Goal: Navigation & Orientation: Understand site structure

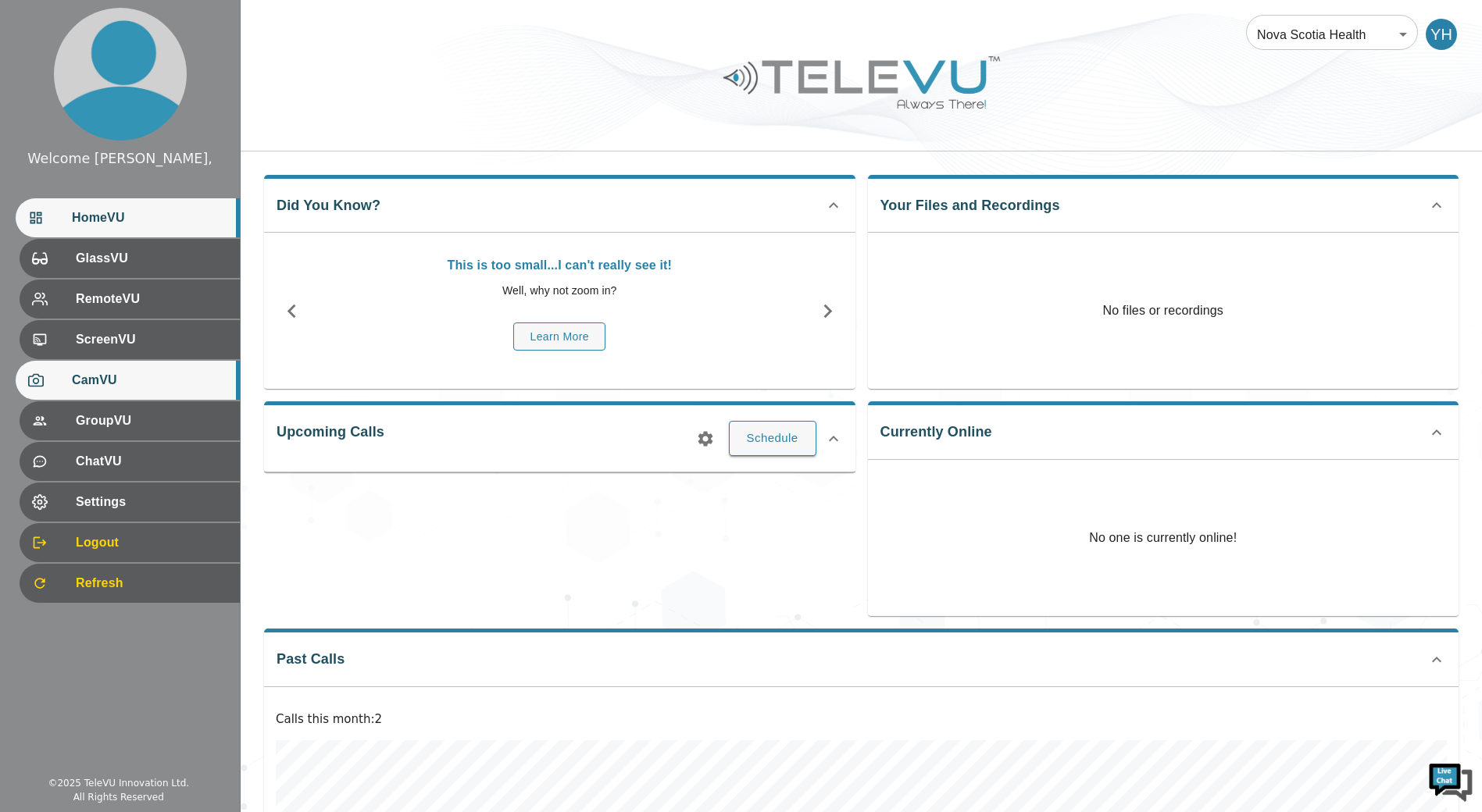
click at [144, 373] on span "CamVU" at bounding box center [149, 381] width 155 height 18
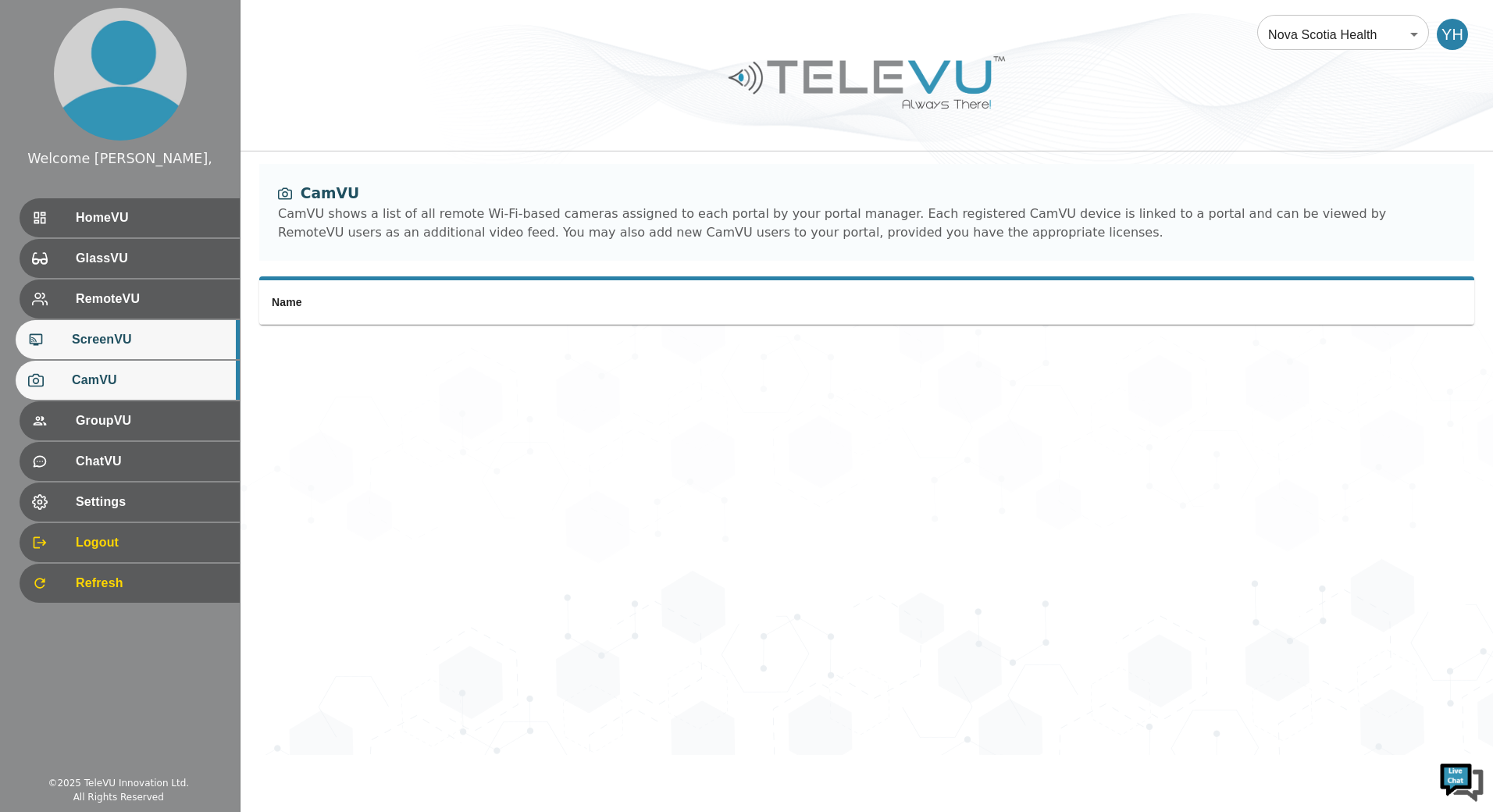
click at [150, 330] on span "ScreenVU" at bounding box center [149, 340] width 155 height 18
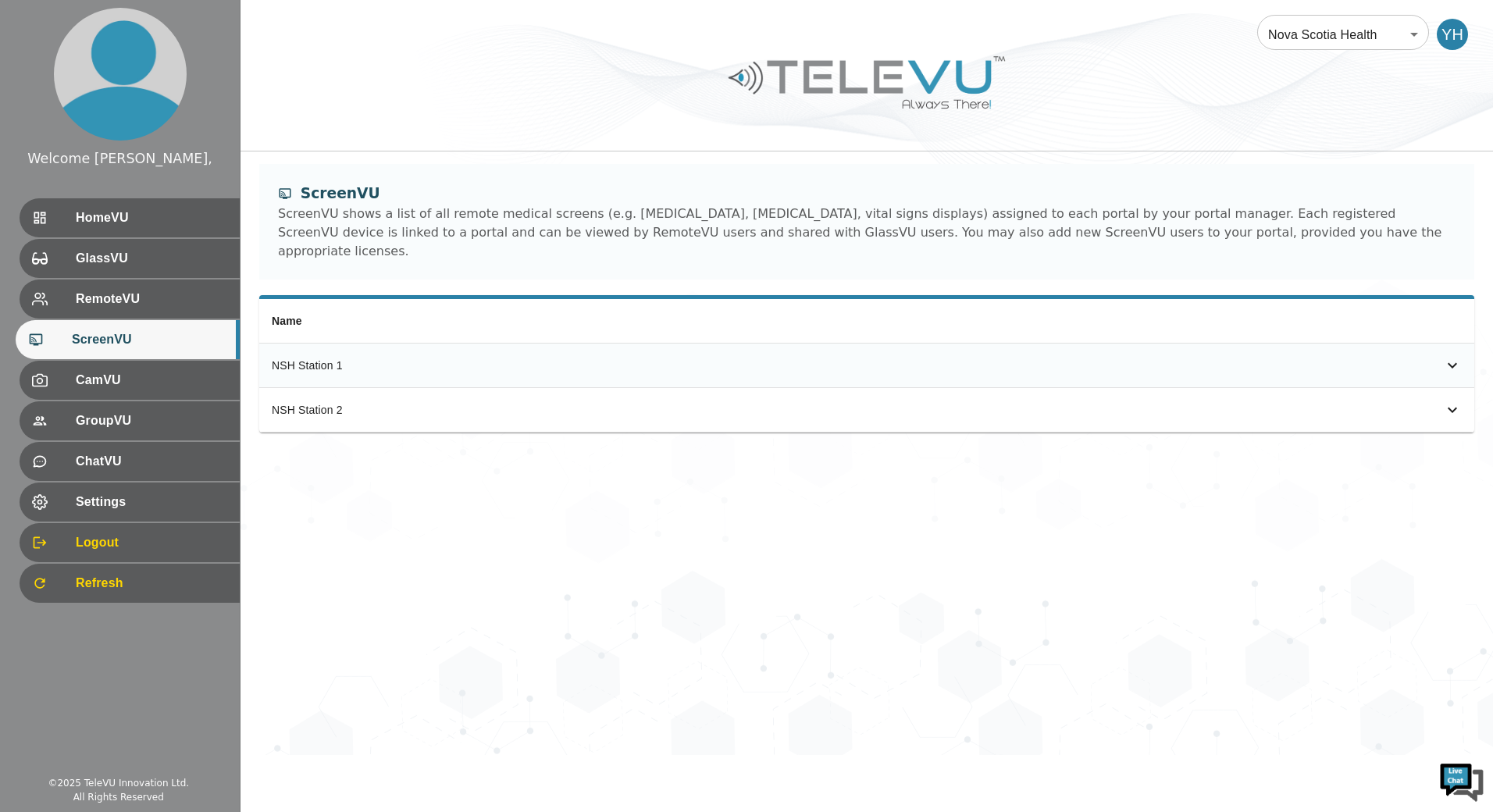
click at [1438, 356] on div "simple table" at bounding box center [1429, 366] width 66 height 18
click at [578, 490] on div "NSH Station 2" at bounding box center [572, 497] width 600 height 16
click at [1057, 492] on td "simple table" at bounding box center [1179, 497] width 591 height 44
click at [1233, 481] on td "simple table" at bounding box center [1179, 497] width 591 height 44
click at [1324, 476] on td "simple table" at bounding box center [1179, 497] width 591 height 44
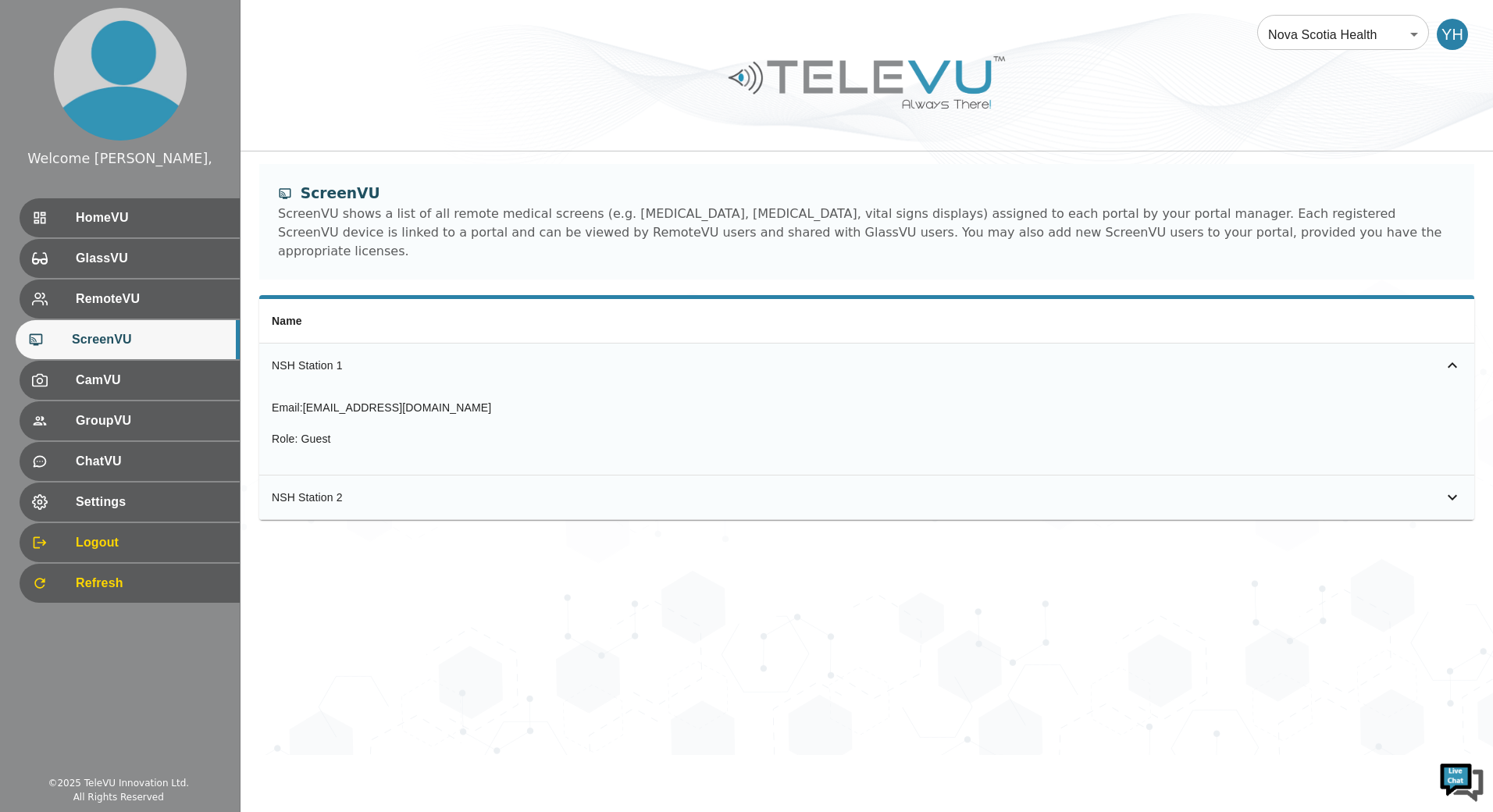
click at [1451, 494] on icon "simple table" at bounding box center [1452, 497] width 9 height 6
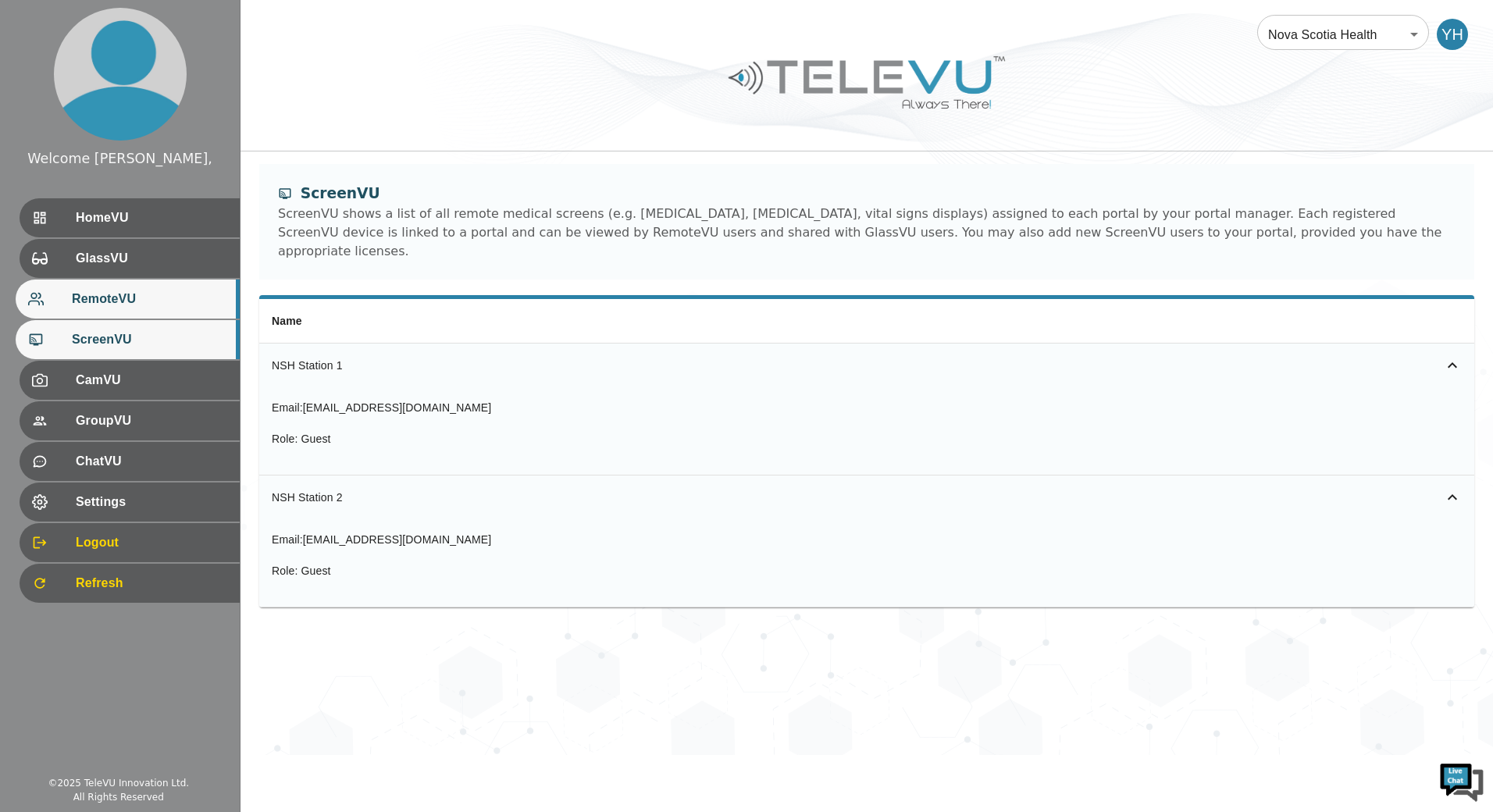
click at [104, 309] on span "RemoteVU" at bounding box center [149, 299] width 155 height 18
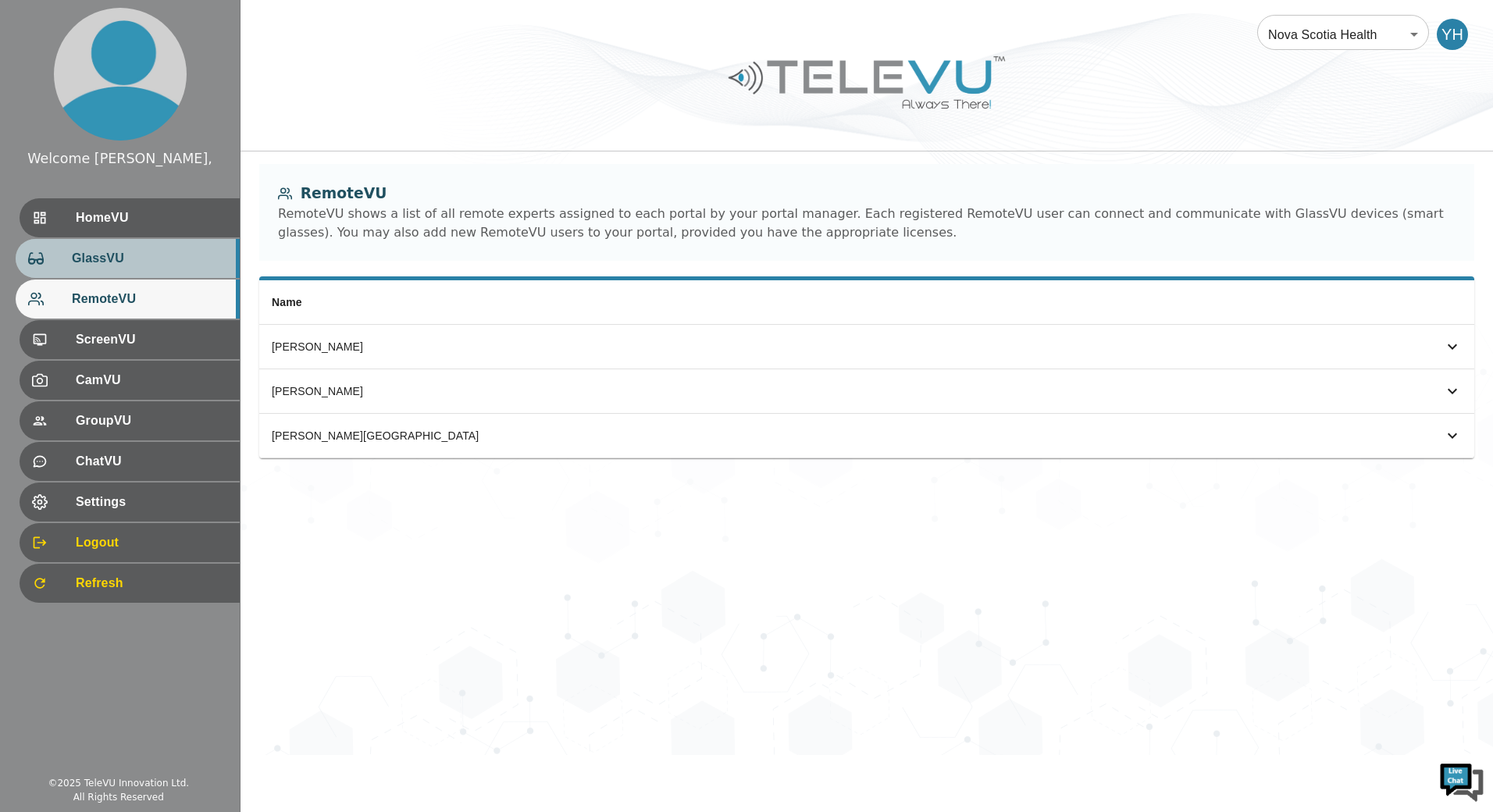
click at [130, 274] on div "GlassVU" at bounding box center [128, 258] width 224 height 39
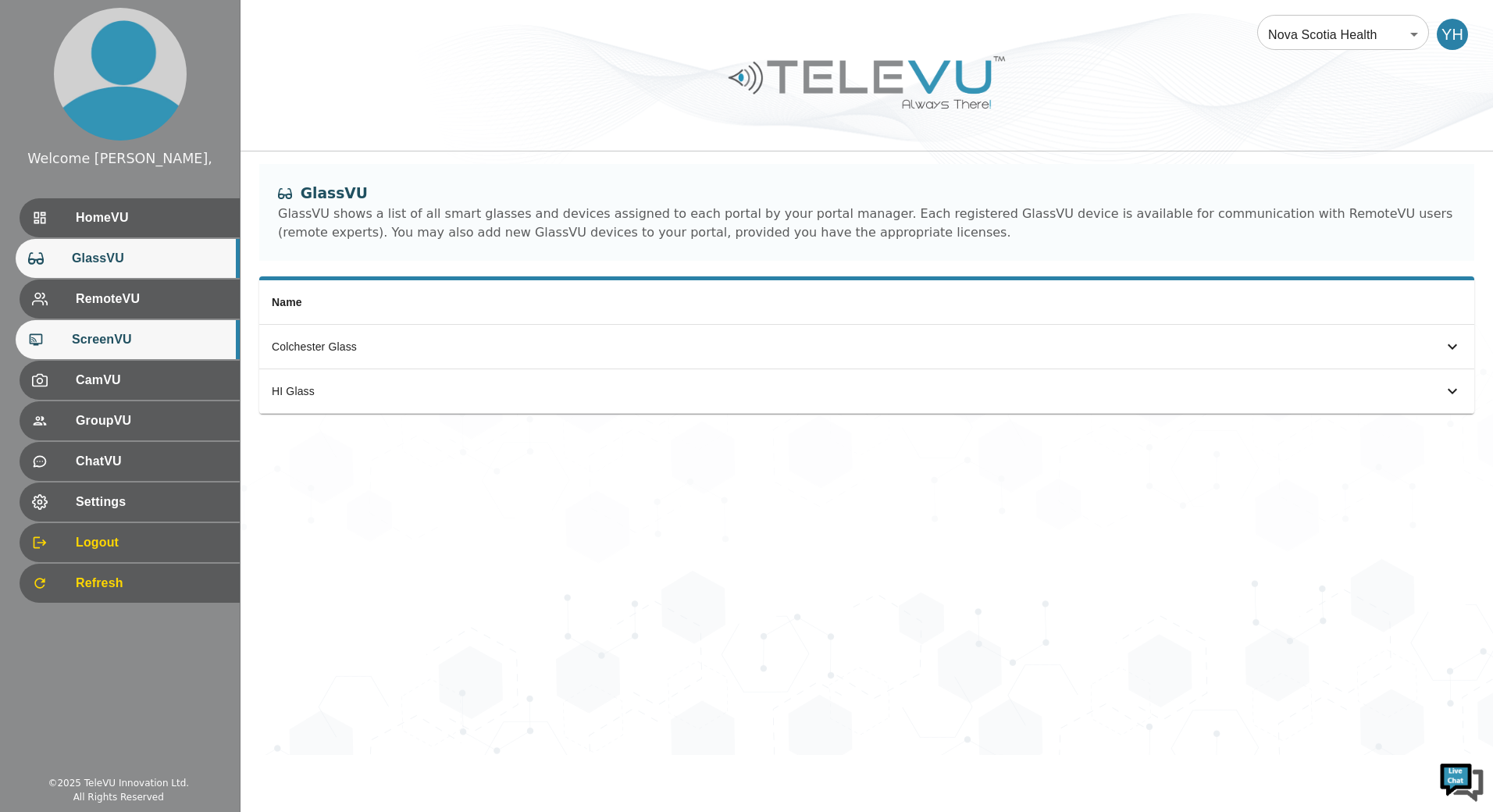
click at [120, 335] on span "ScreenVU" at bounding box center [149, 340] width 155 height 18
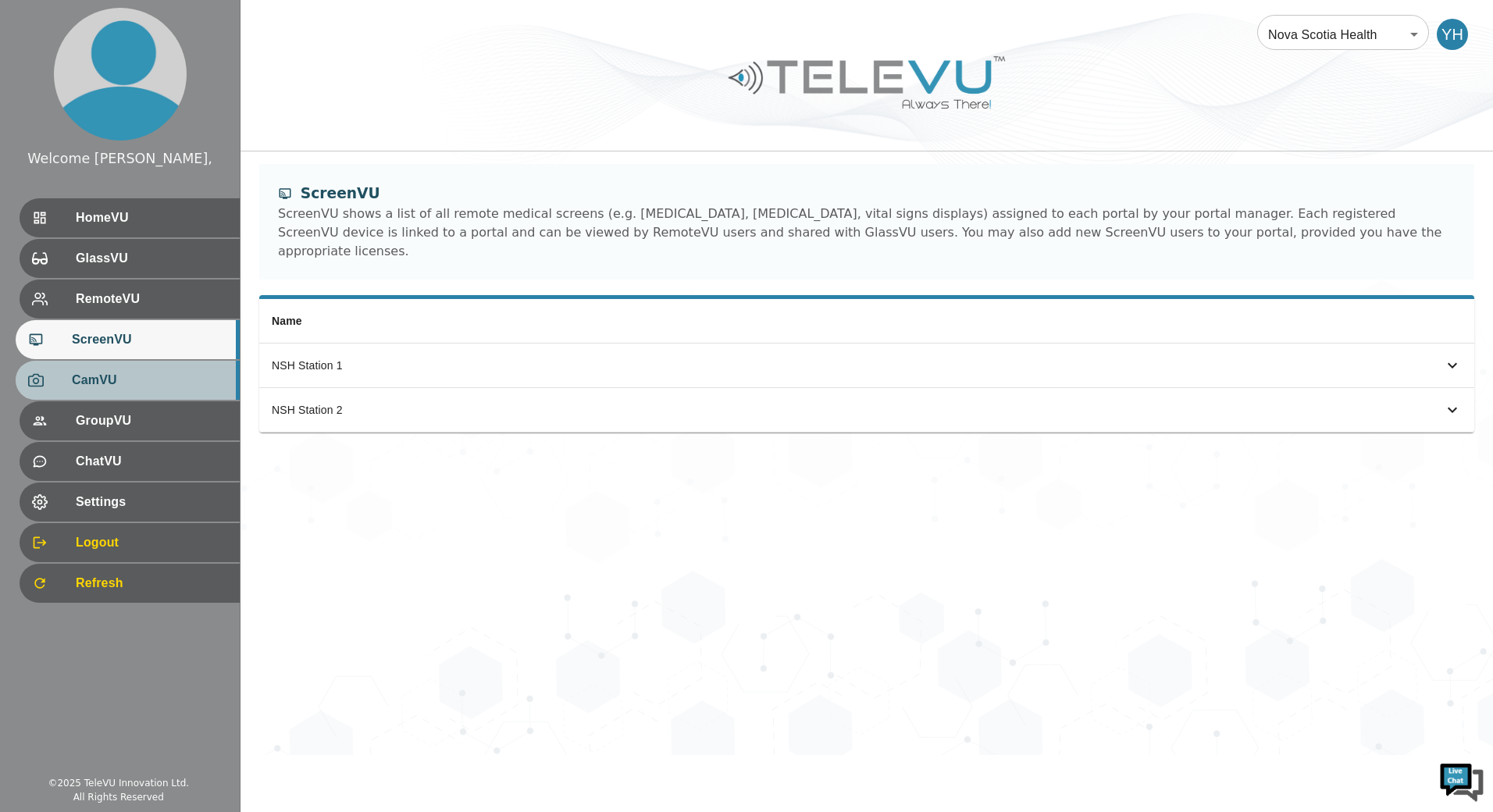
click at [119, 367] on div "CamVU" at bounding box center [128, 380] width 224 height 39
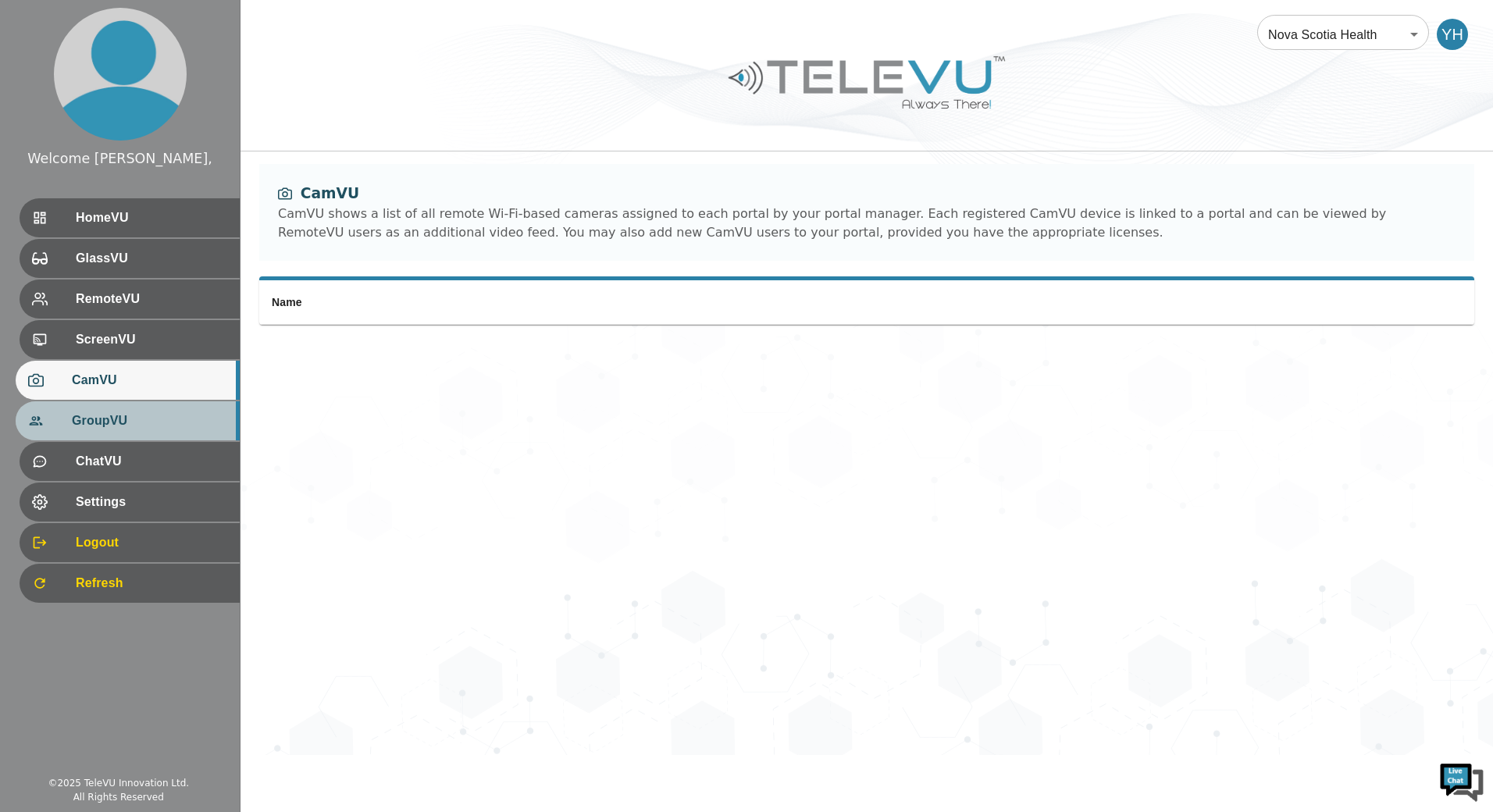
click at [124, 403] on div "GroupVU" at bounding box center [128, 421] width 224 height 39
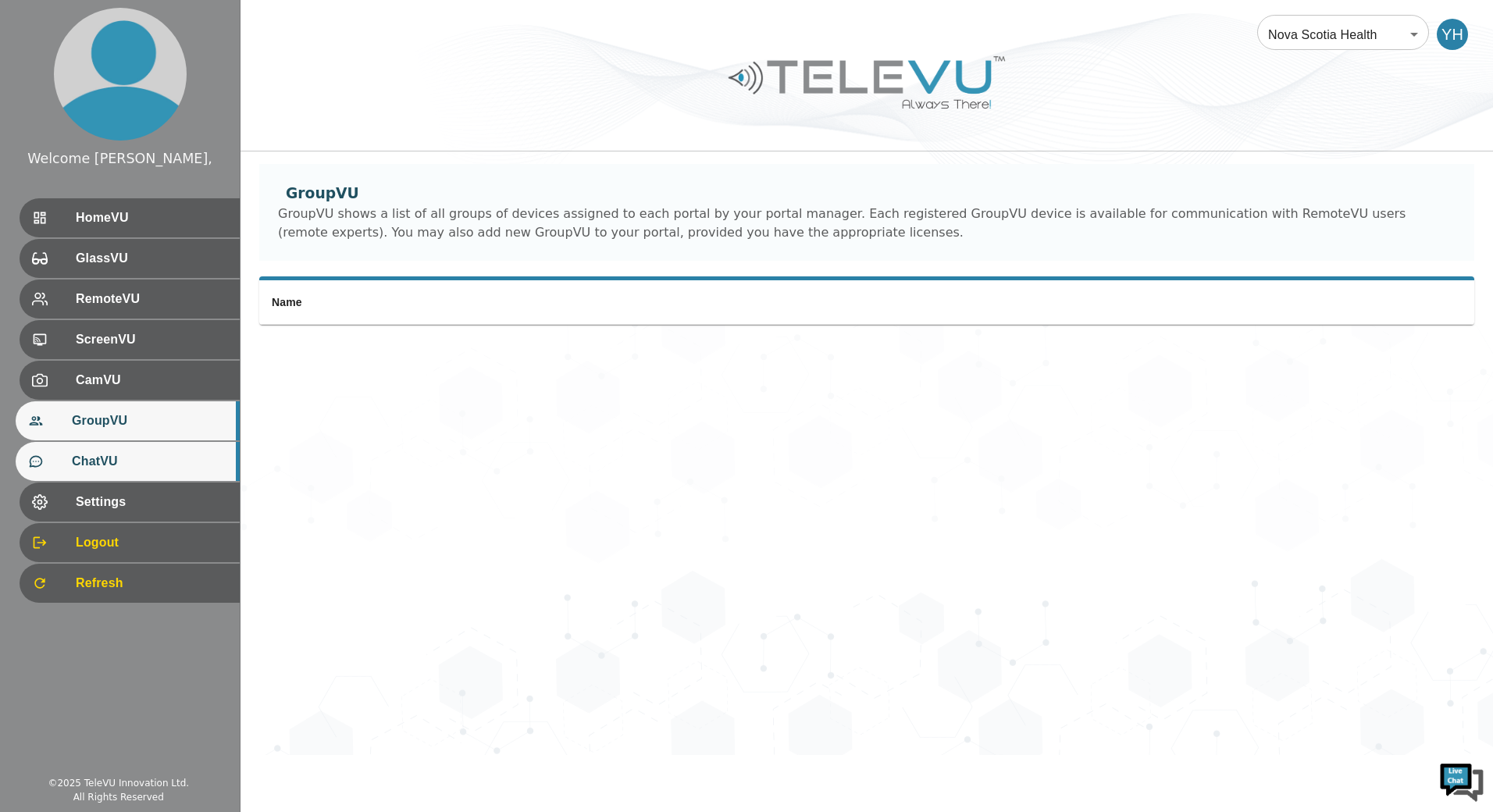
click at [144, 448] on div "ChatVU" at bounding box center [128, 461] width 224 height 39
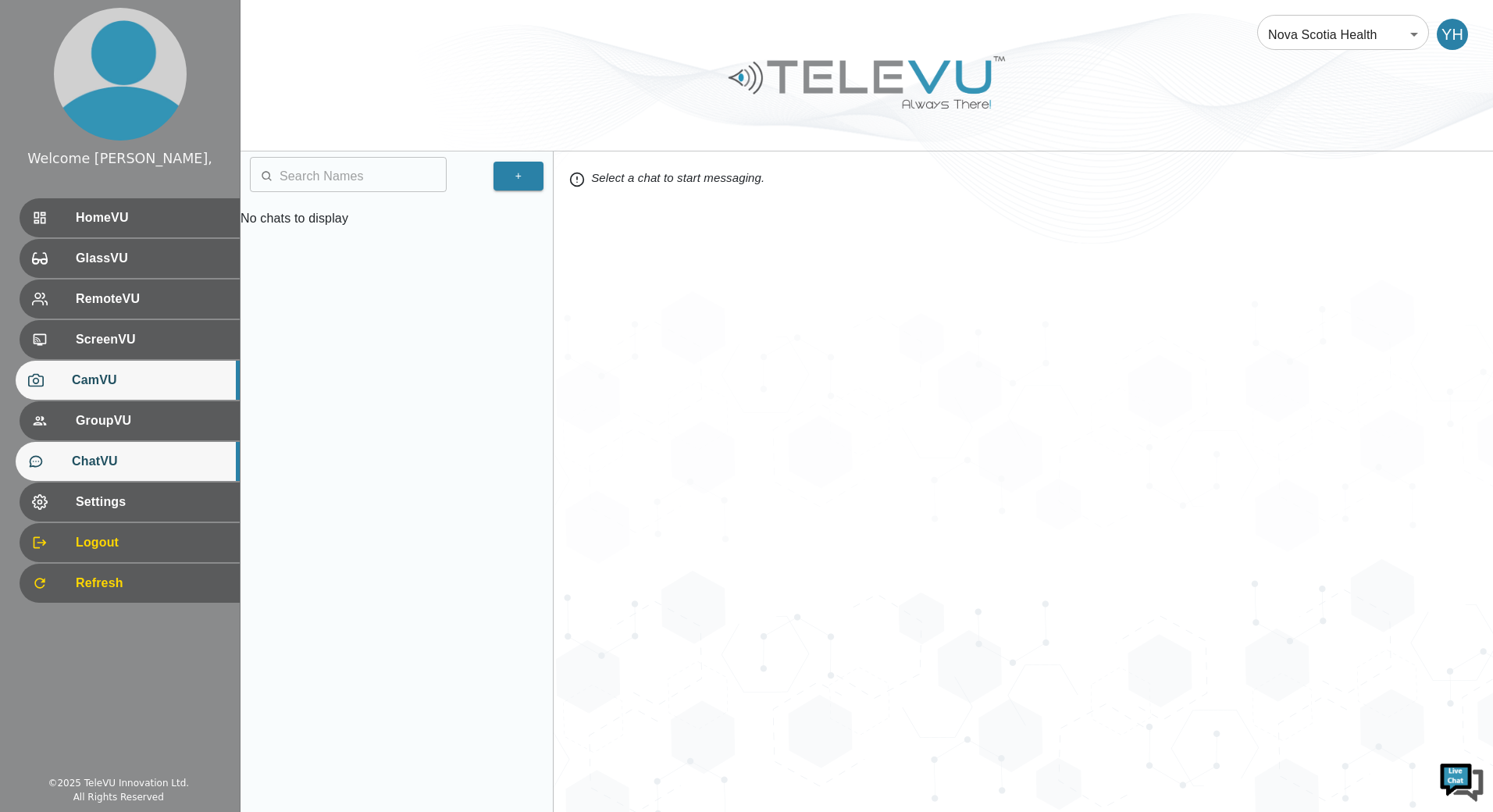
click at [156, 371] on span "CamVU" at bounding box center [149, 381] width 155 height 18
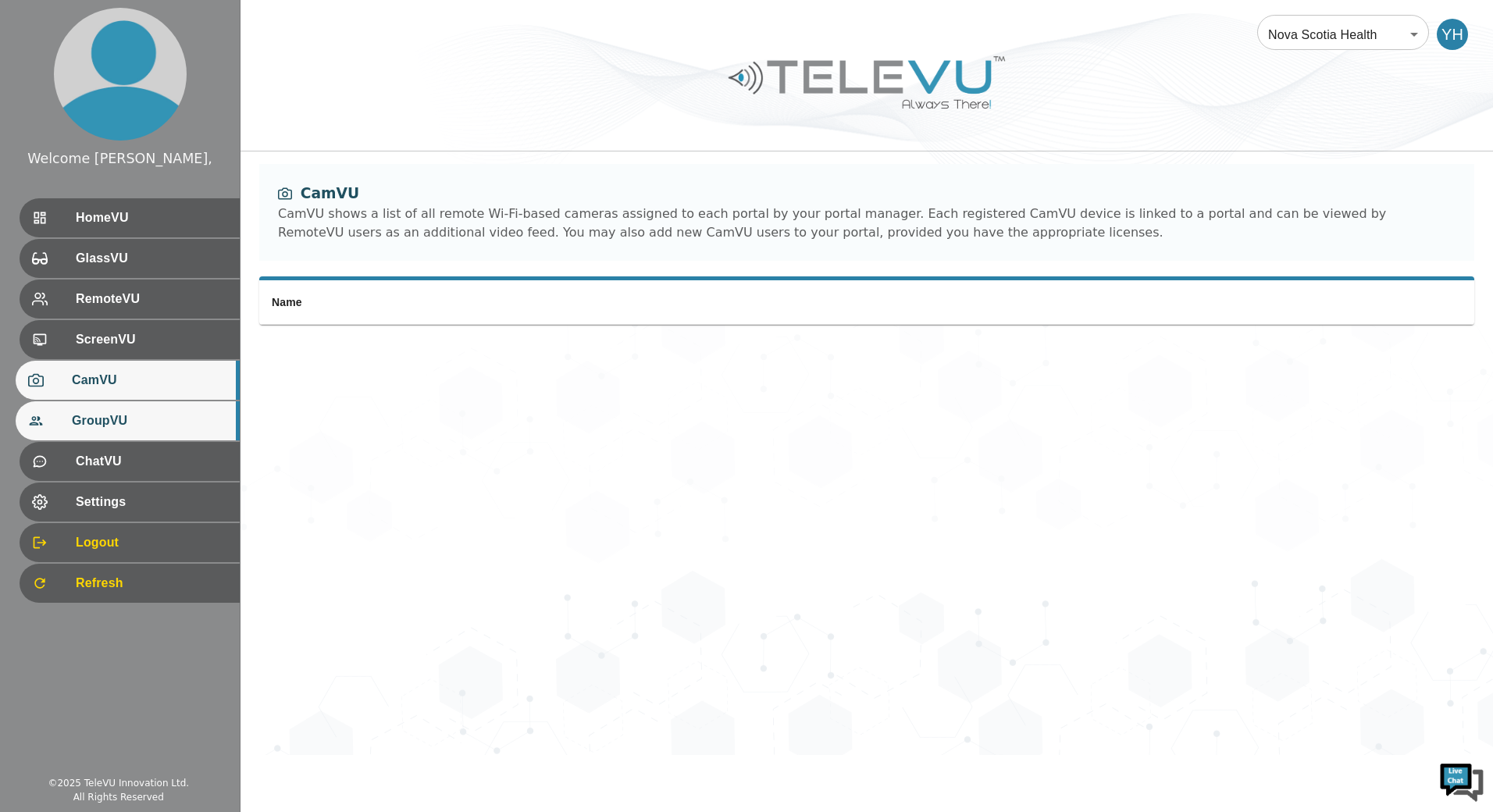
click at [159, 415] on span "GroupVU" at bounding box center [149, 421] width 155 height 18
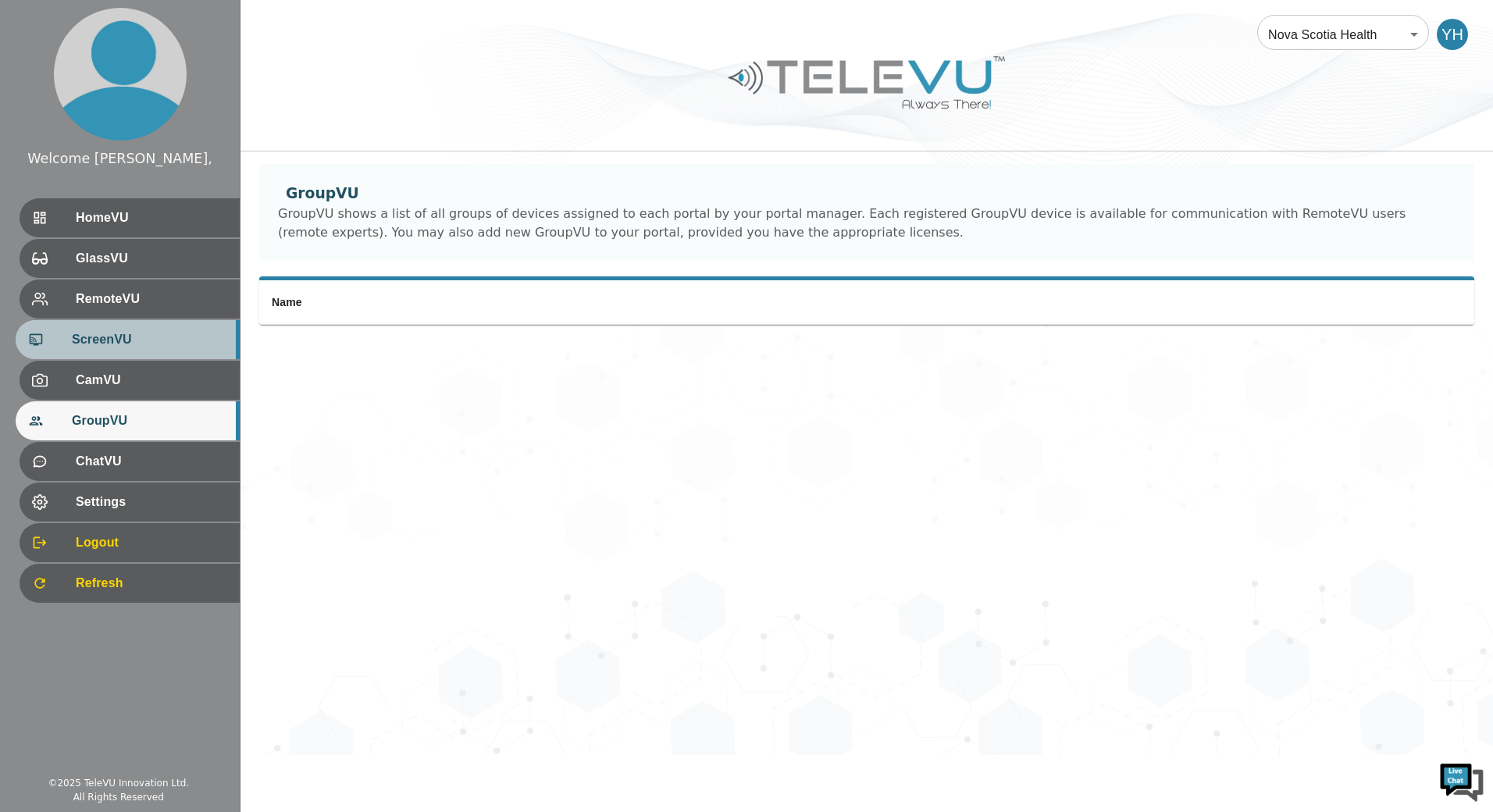
click at [162, 357] on div "ScreenVU" at bounding box center [128, 340] width 224 height 39
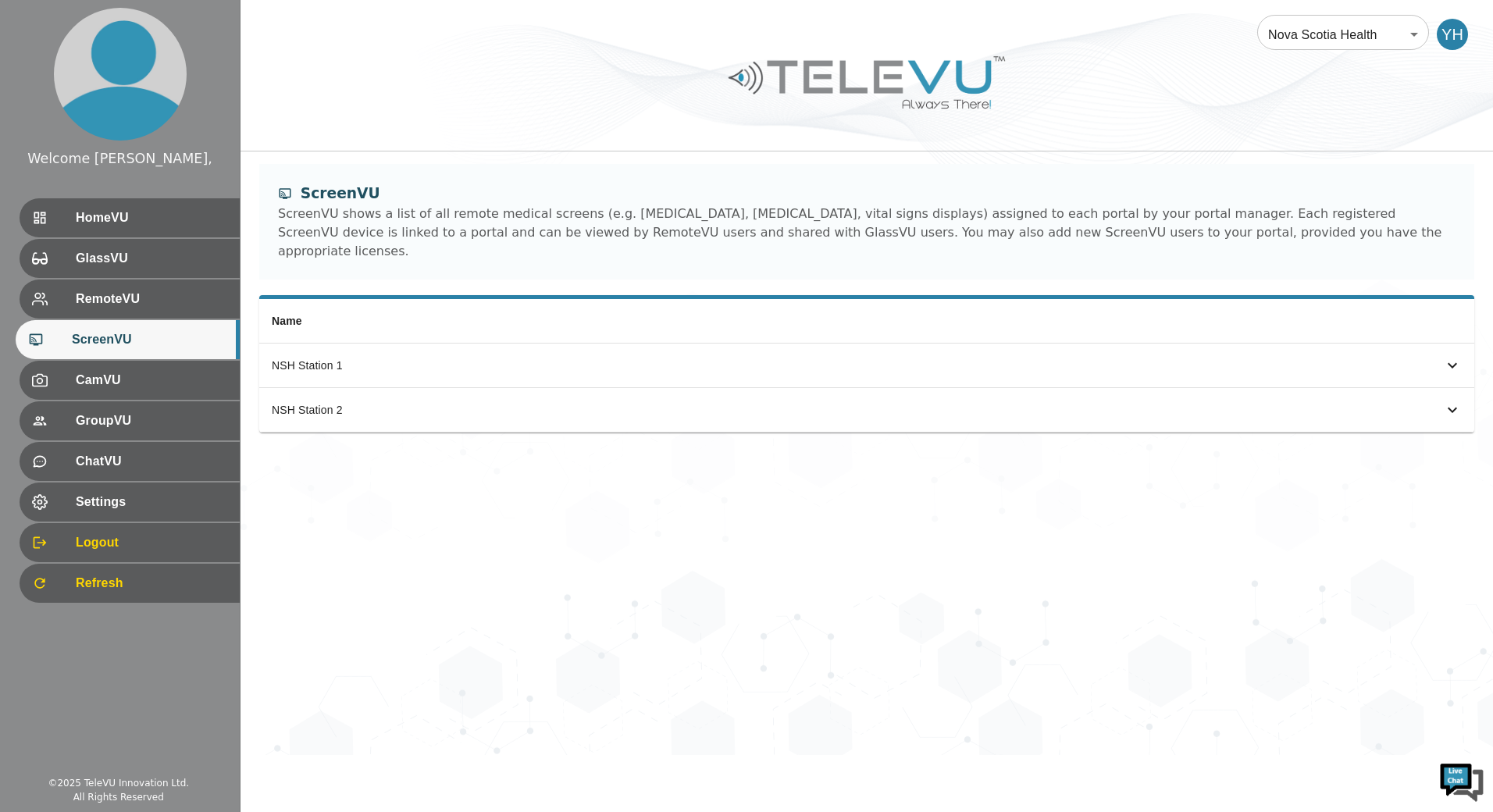
click at [597, 320] on th "Name" at bounding box center [572, 320] width 625 height 44
click at [1438, 356] on div "simple table" at bounding box center [1429, 366] width 66 height 18
click at [1445, 356] on icon "simple table" at bounding box center [1453, 366] width 18 height 18
click at [1420, 356] on div "simple table" at bounding box center [1429, 366] width 66 height 18
click at [366, 411] on div "Email : [EMAIL_ADDRESS][DOMAIN_NAME] Role : Guest" at bounding box center [381, 431] width 219 height 63
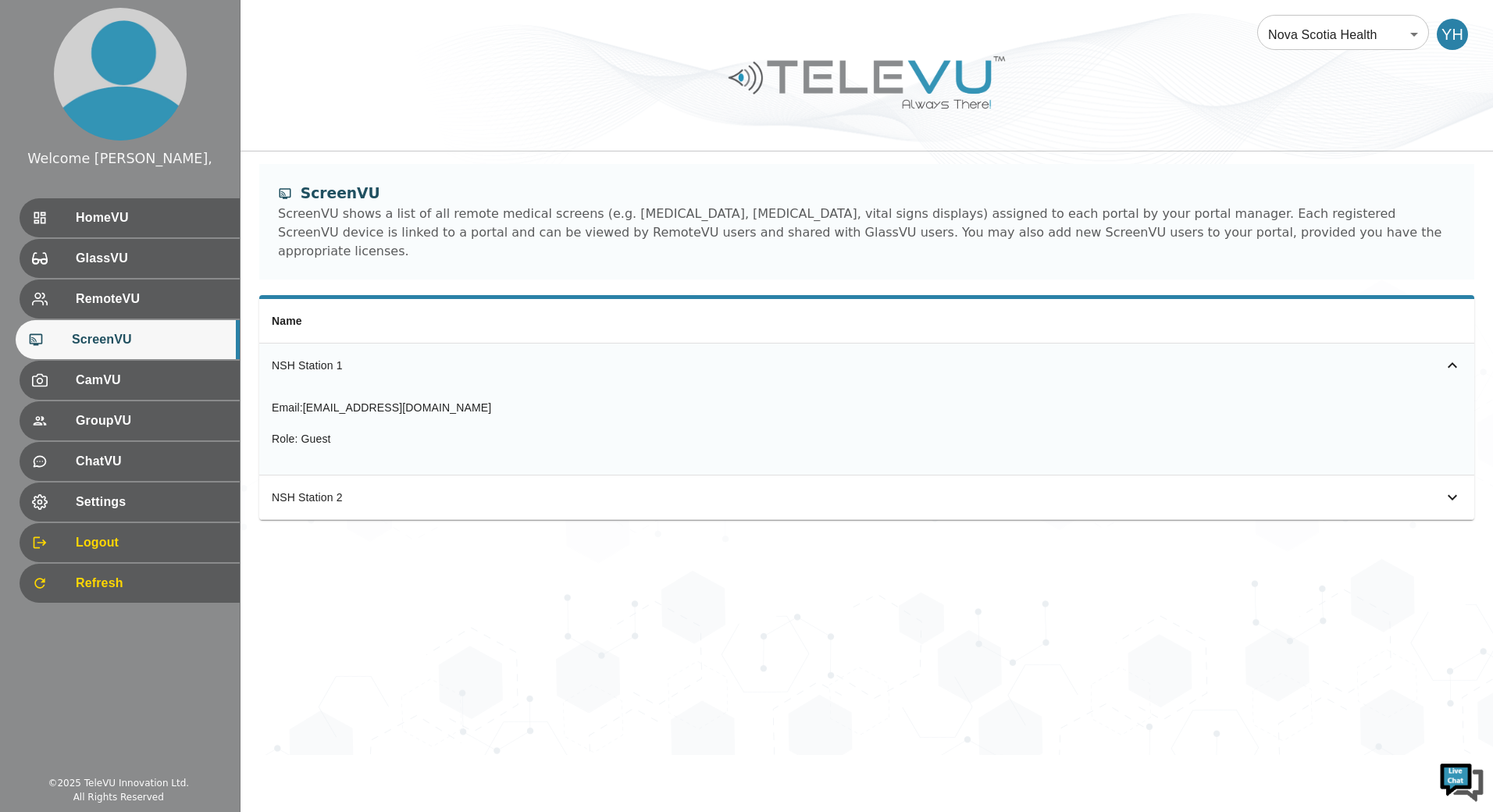
click at [366, 411] on div "Email : [EMAIL_ADDRESS][DOMAIN_NAME] Role : Guest" at bounding box center [381, 431] width 219 height 63
click at [359, 401] on span "[EMAIL_ADDRESS][DOMAIN_NAME]" at bounding box center [397, 407] width 189 height 13
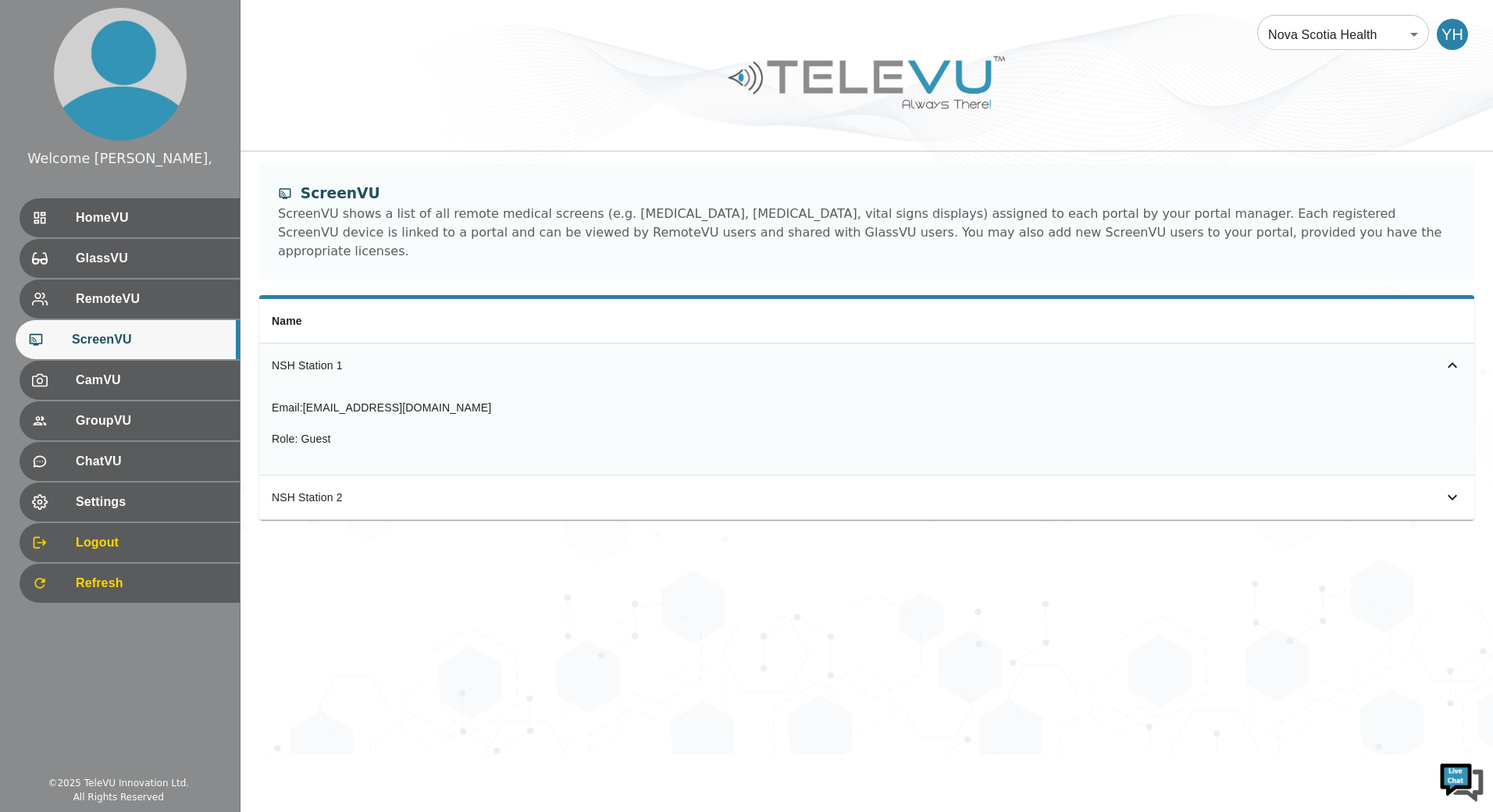
drag, startPoint x: 359, startPoint y: 384, endPoint x: 788, endPoint y: 397, distance: 429.2
click at [788, 400] on div "Email : [EMAIL_ADDRESS][DOMAIN_NAME] Role : Guest" at bounding box center [867, 431] width 1190 height 63
click at [129, 290] on span "RemoteVU" at bounding box center [149, 299] width 155 height 18
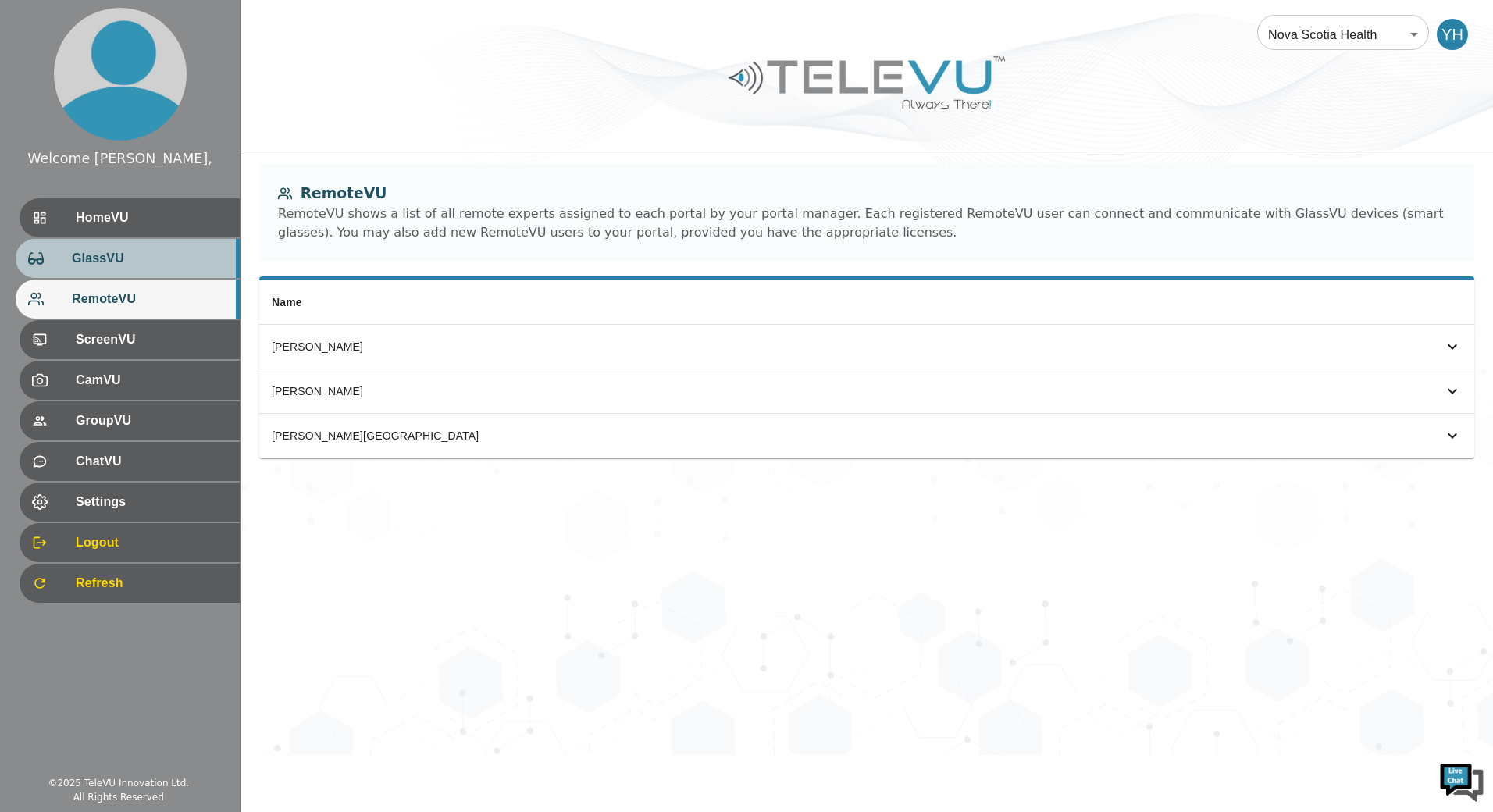
click at [132, 250] on span "GlassVU" at bounding box center [149, 259] width 155 height 18
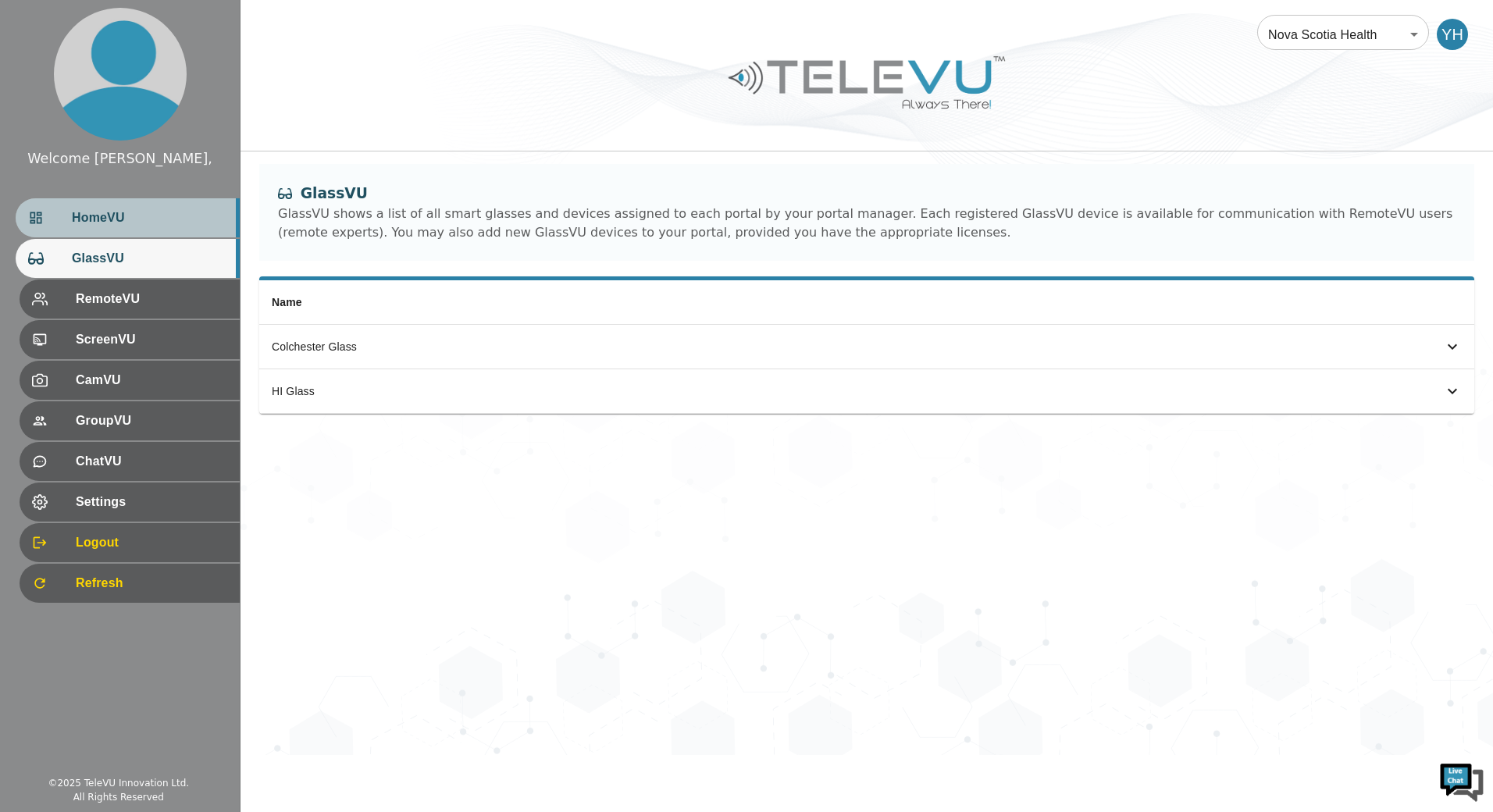
click at [130, 212] on span "HomeVU" at bounding box center [149, 218] width 155 height 18
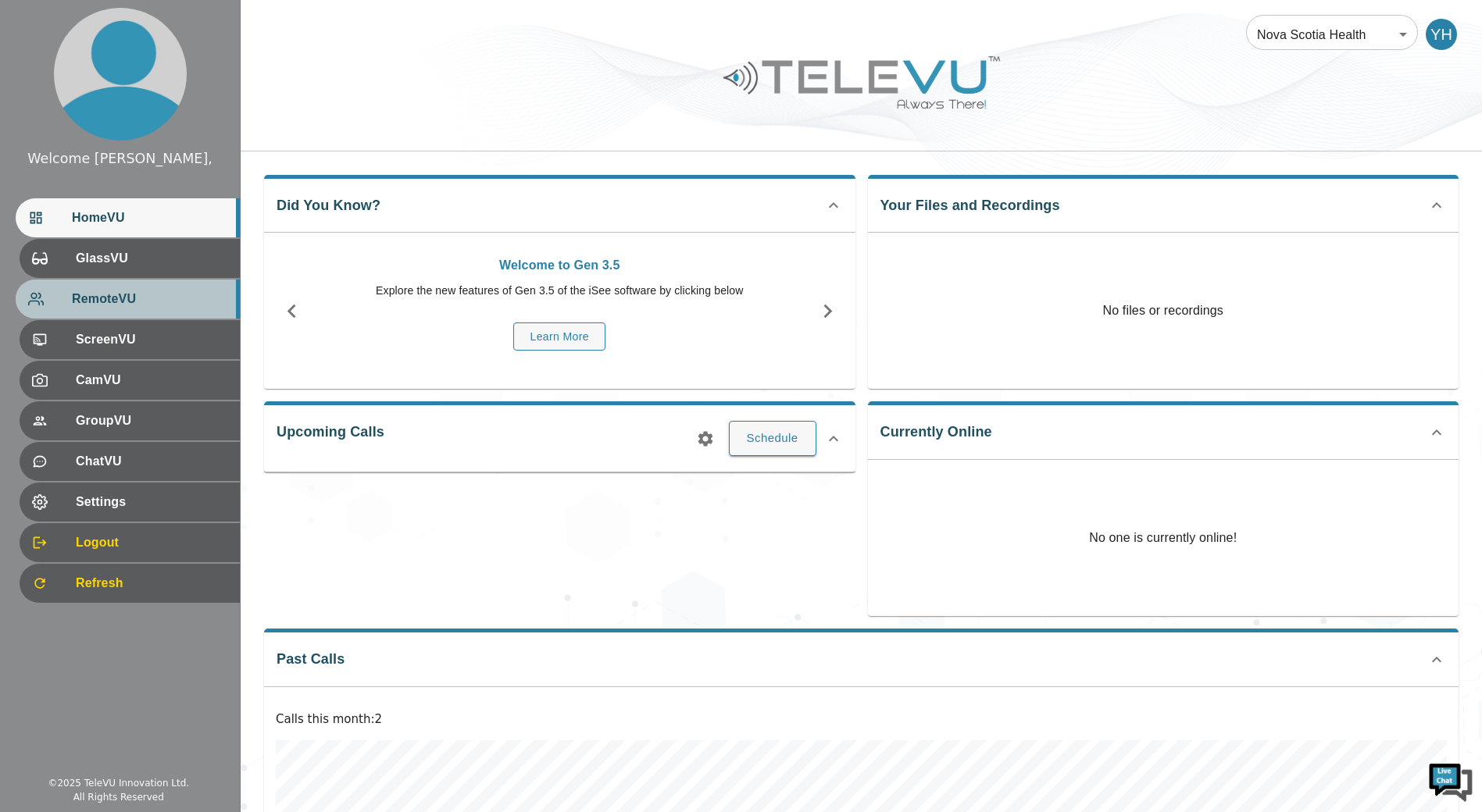
click at [138, 300] on span "RemoteVU" at bounding box center [149, 299] width 155 height 18
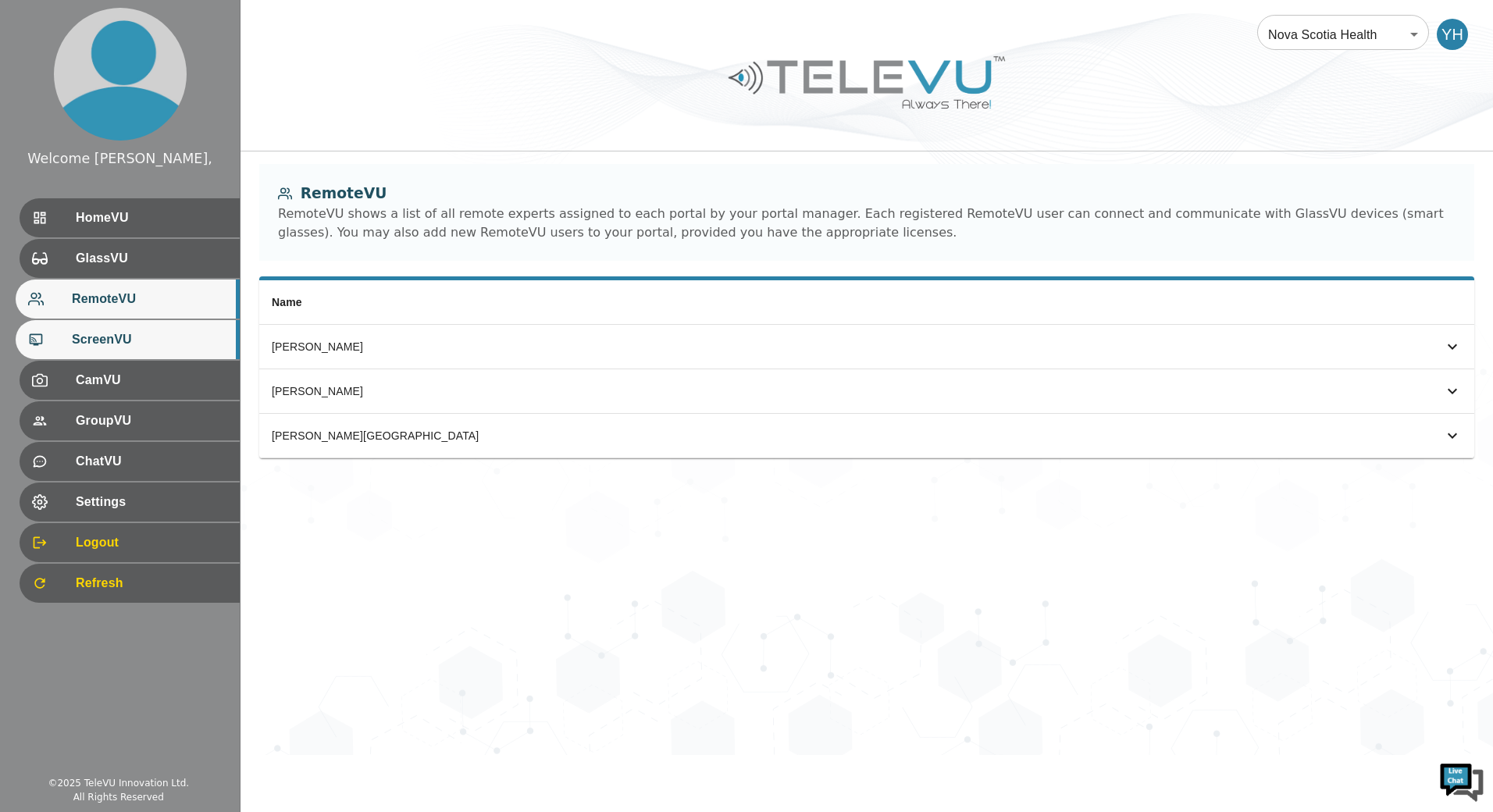
click at [143, 352] on div "ScreenVU" at bounding box center [128, 340] width 224 height 39
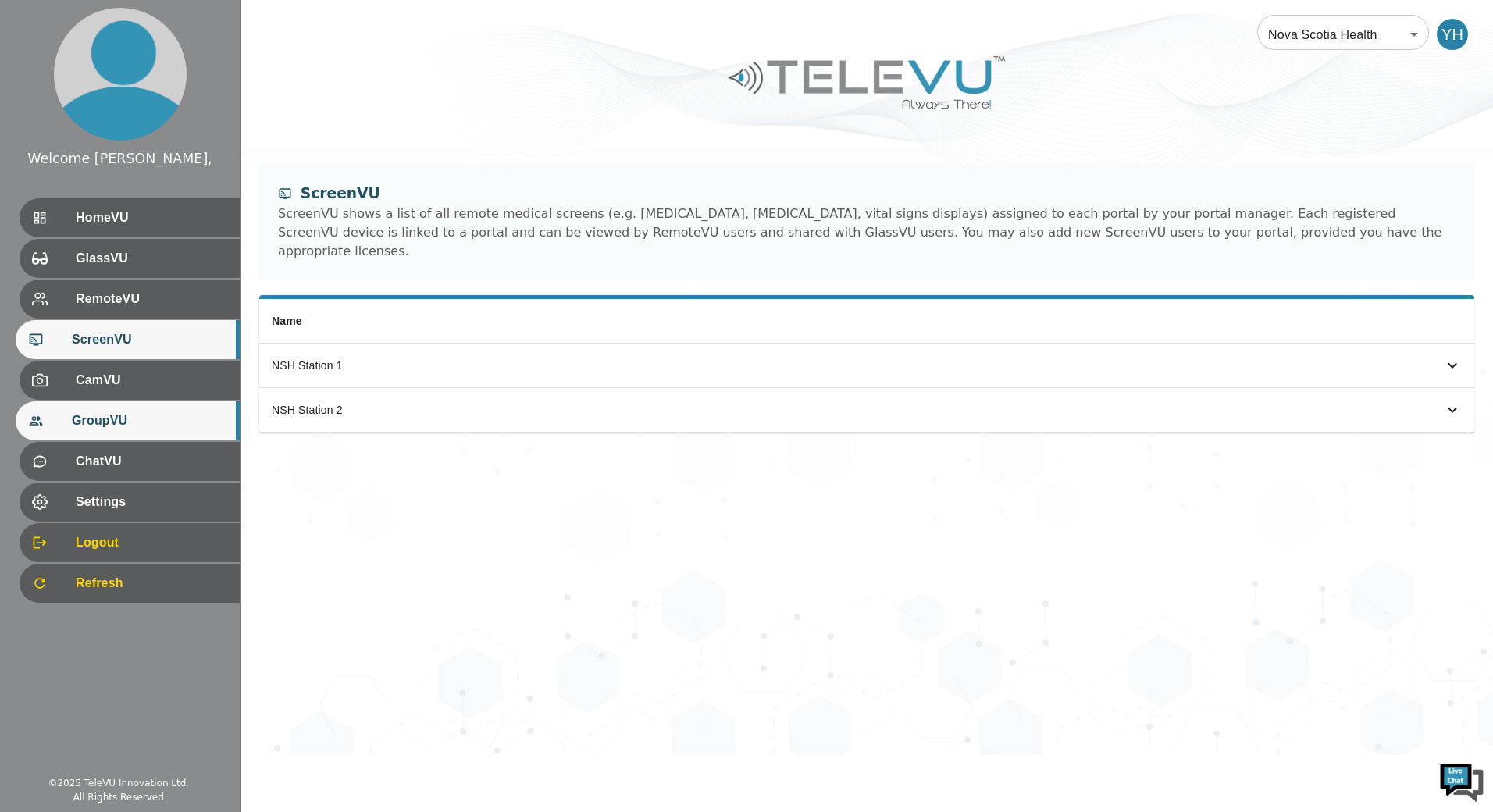
click at [143, 412] on span "GroupVU" at bounding box center [149, 421] width 155 height 18
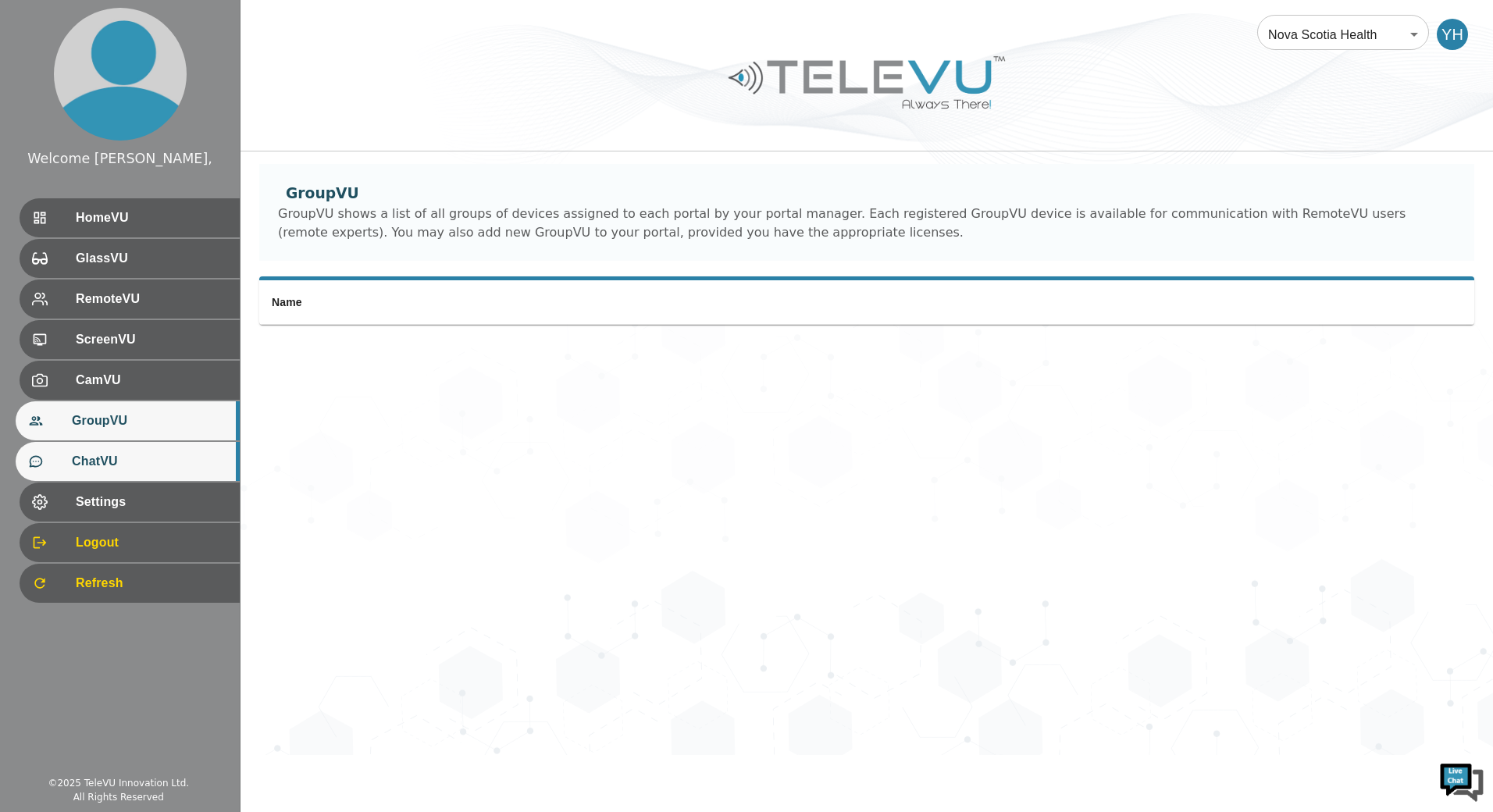
click at [141, 450] on div "ChatVU" at bounding box center [128, 461] width 224 height 39
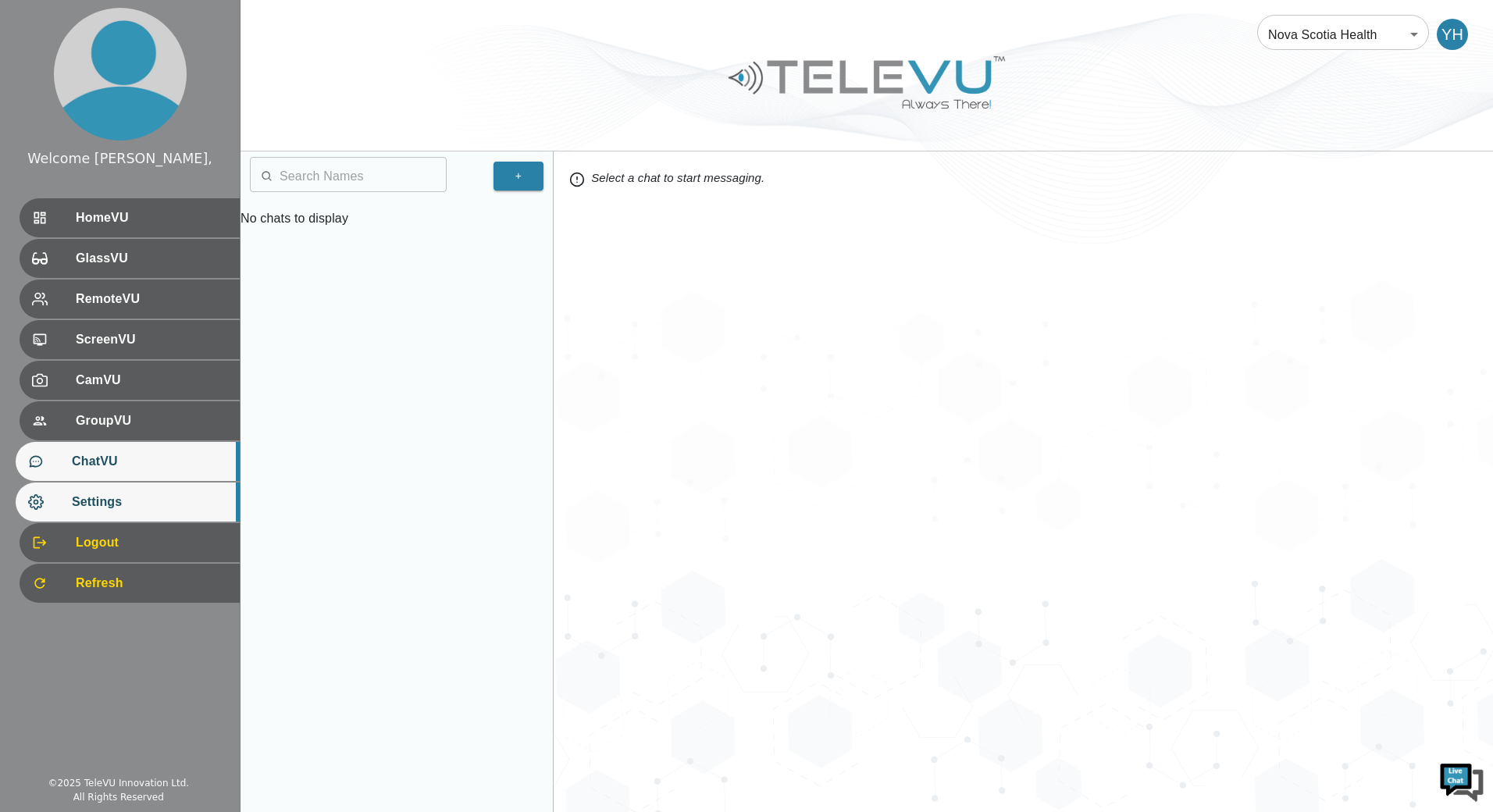
click at [150, 497] on span "Settings" at bounding box center [149, 502] width 155 height 18
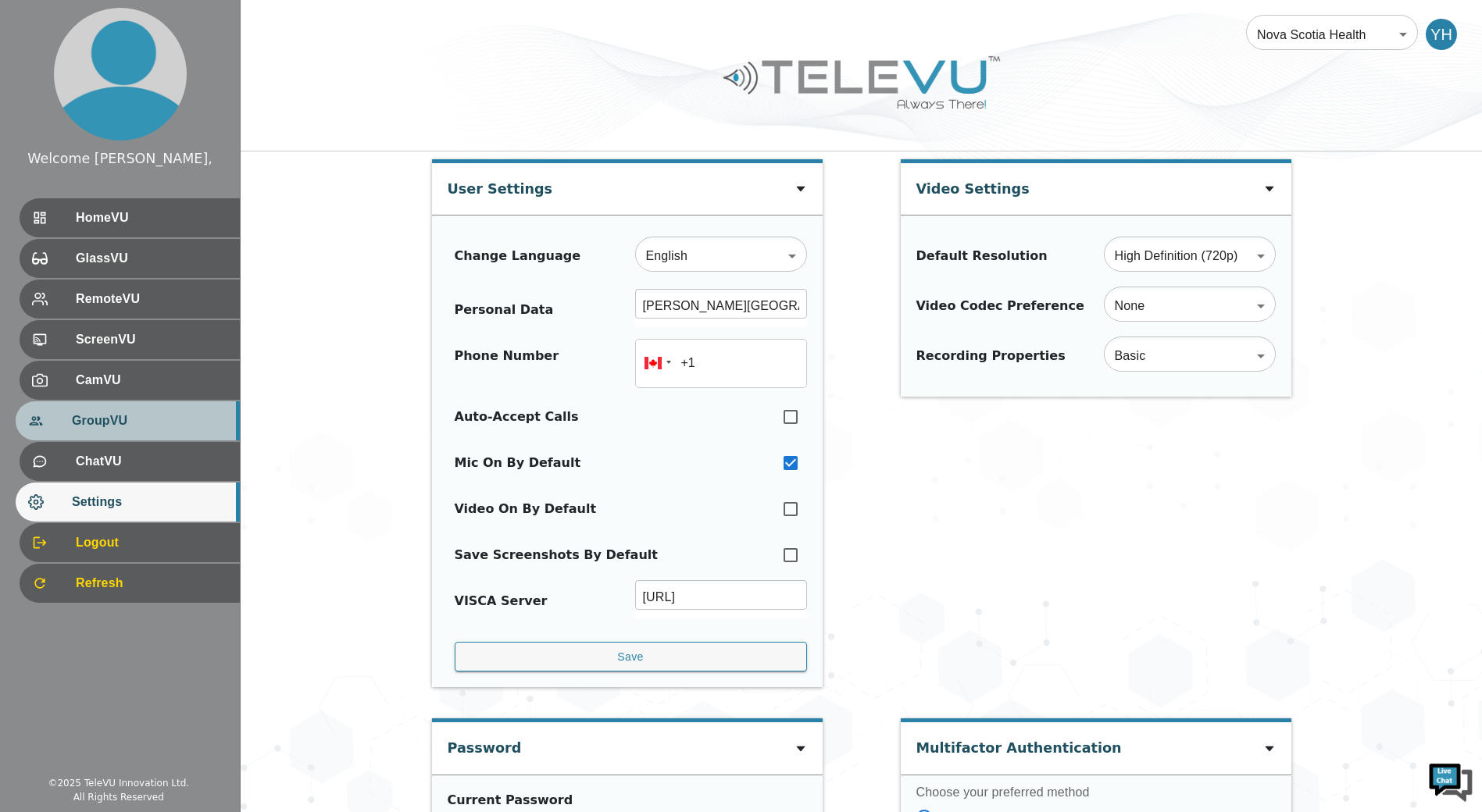
click at [141, 427] on span "GroupVU" at bounding box center [149, 421] width 155 height 18
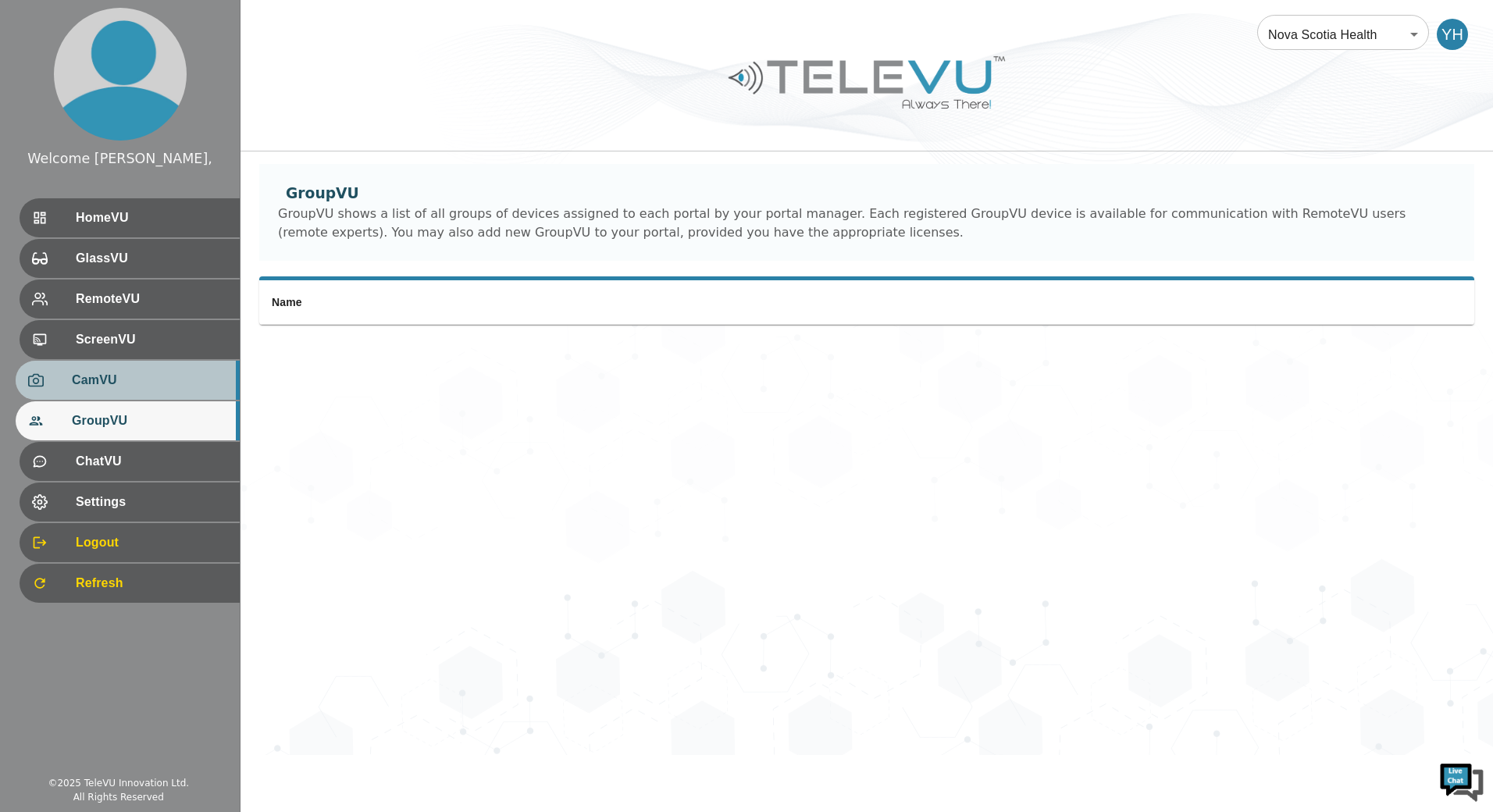
click at [144, 379] on span "CamVU" at bounding box center [149, 381] width 155 height 18
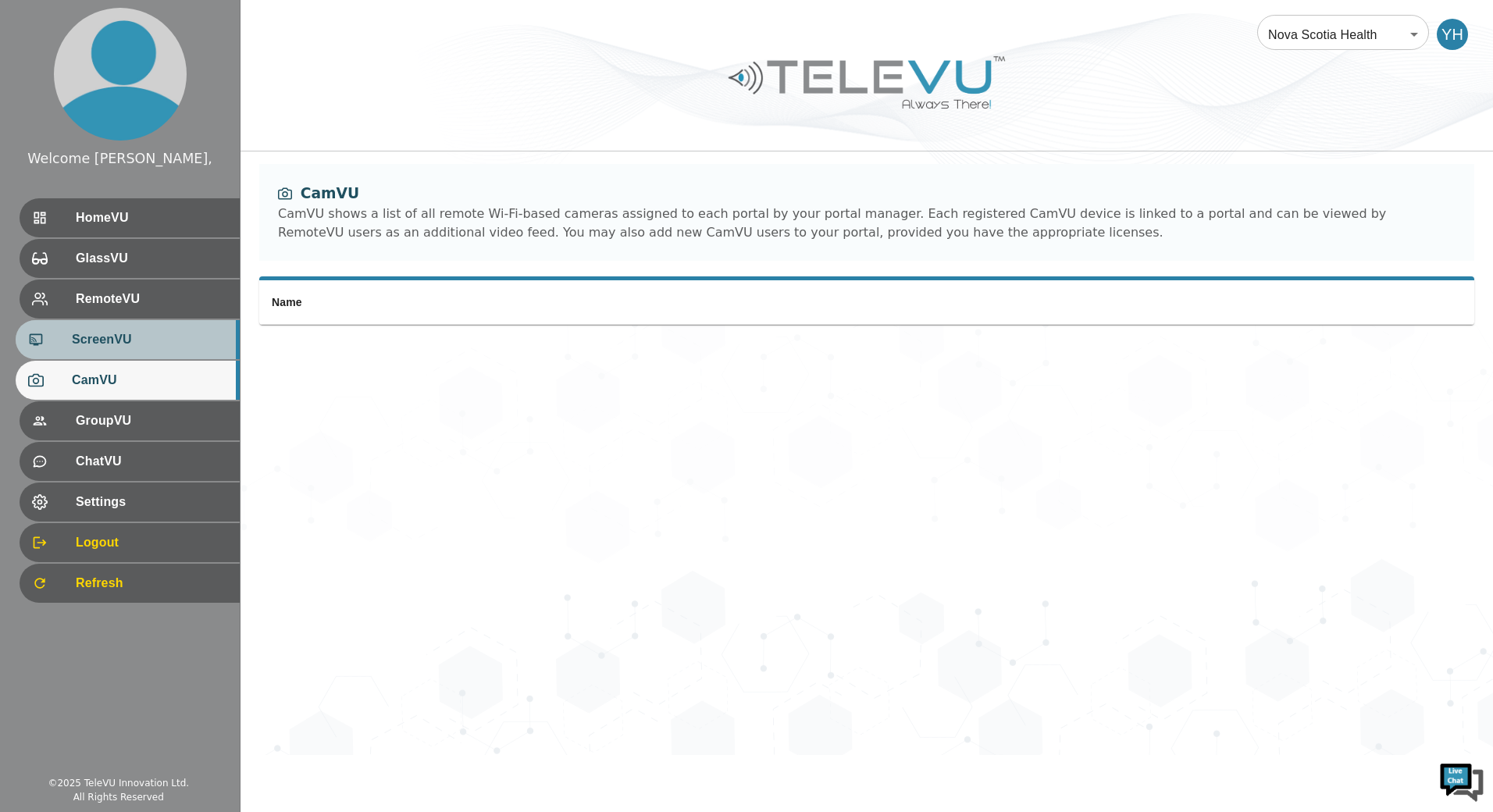
click at [142, 337] on span "ScreenVU" at bounding box center [149, 340] width 155 height 18
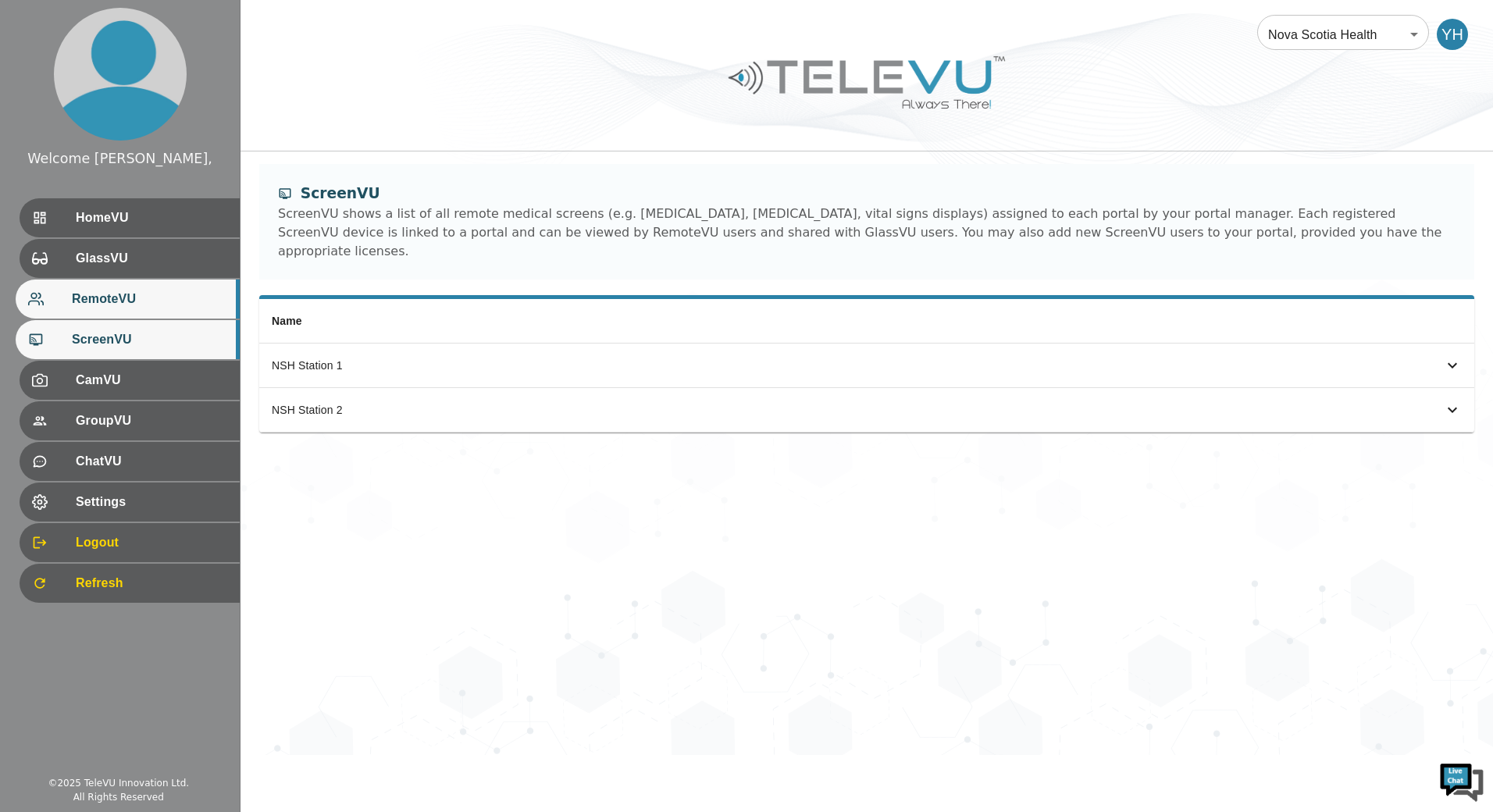
click at [138, 303] on span "RemoteVU" at bounding box center [149, 299] width 155 height 18
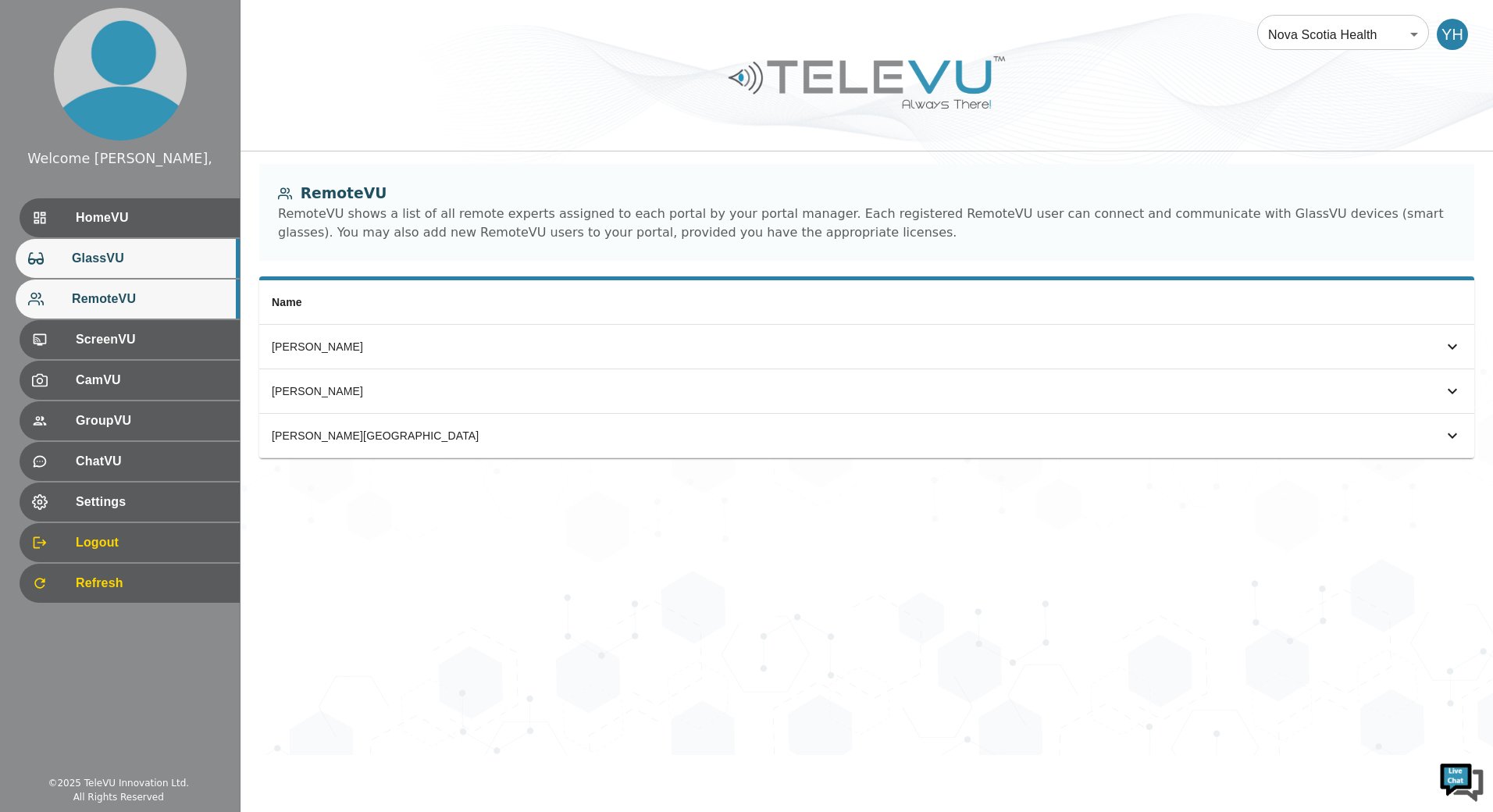
click at [138, 271] on div "GlassVU" at bounding box center [128, 258] width 224 height 39
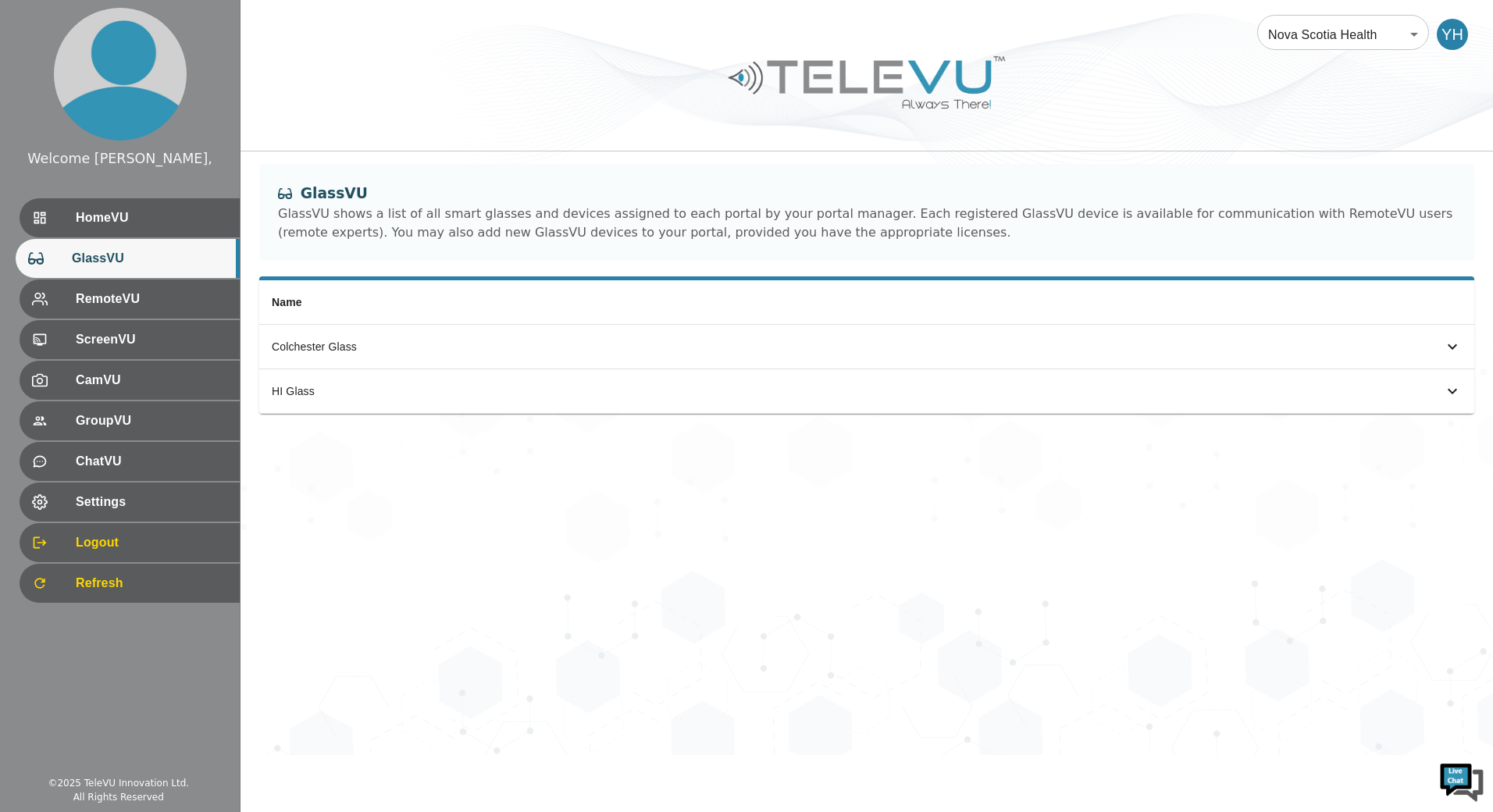
click at [139, 254] on span "GlassVU" at bounding box center [149, 259] width 155 height 18
click at [303, 377] on th "HI Glass" at bounding box center [593, 391] width 667 height 44
drag, startPoint x: 328, startPoint y: 395, endPoint x: 725, endPoint y: 391, distance: 397.0
click at [329, 395] on div "HI Glass" at bounding box center [593, 391] width 642 height 16
click at [1445, 396] on div "simple table" at bounding box center [1429, 391] width 66 height 18
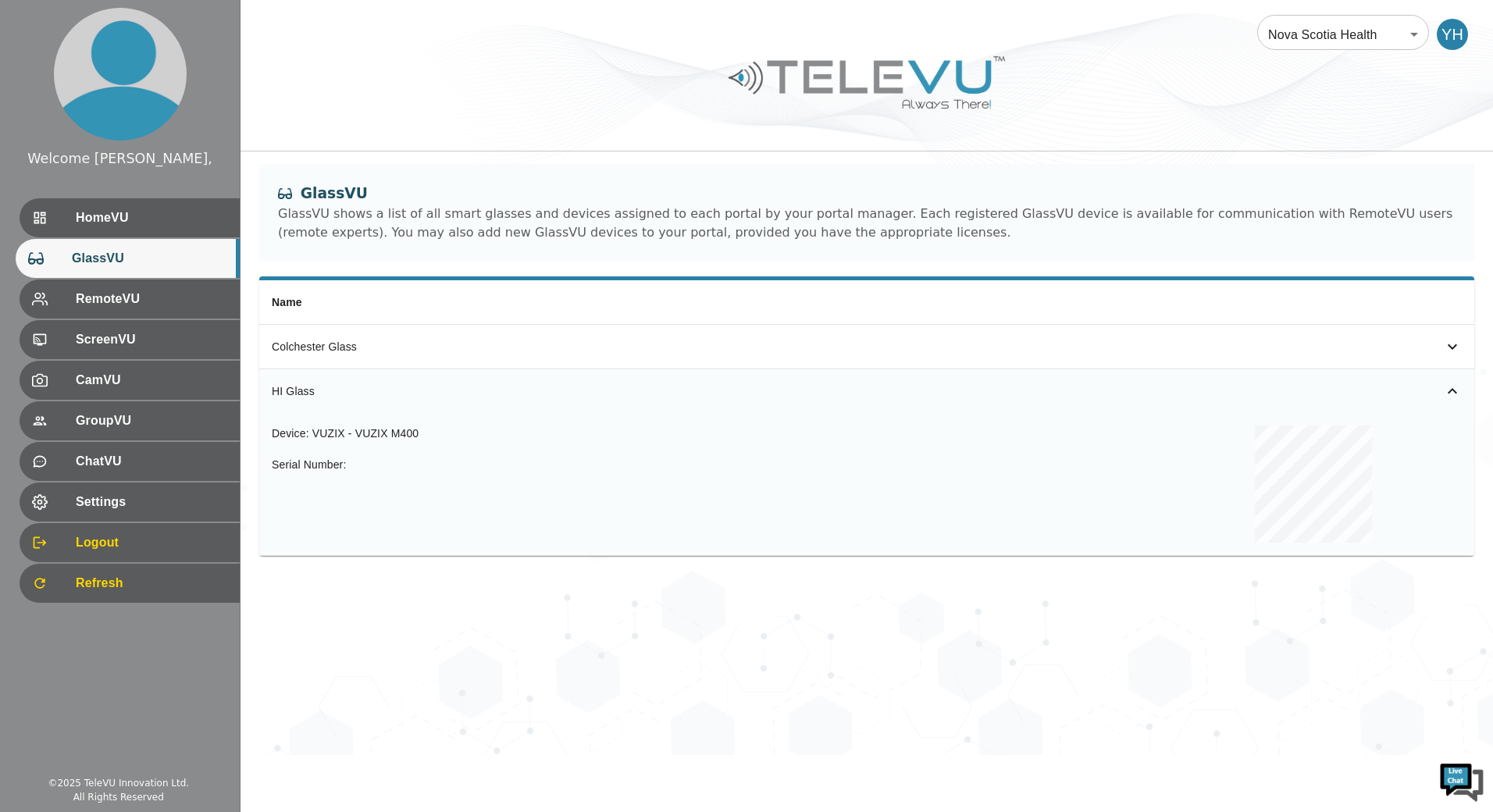
click at [1454, 390] on icon "simple table" at bounding box center [1452, 391] width 9 height 6
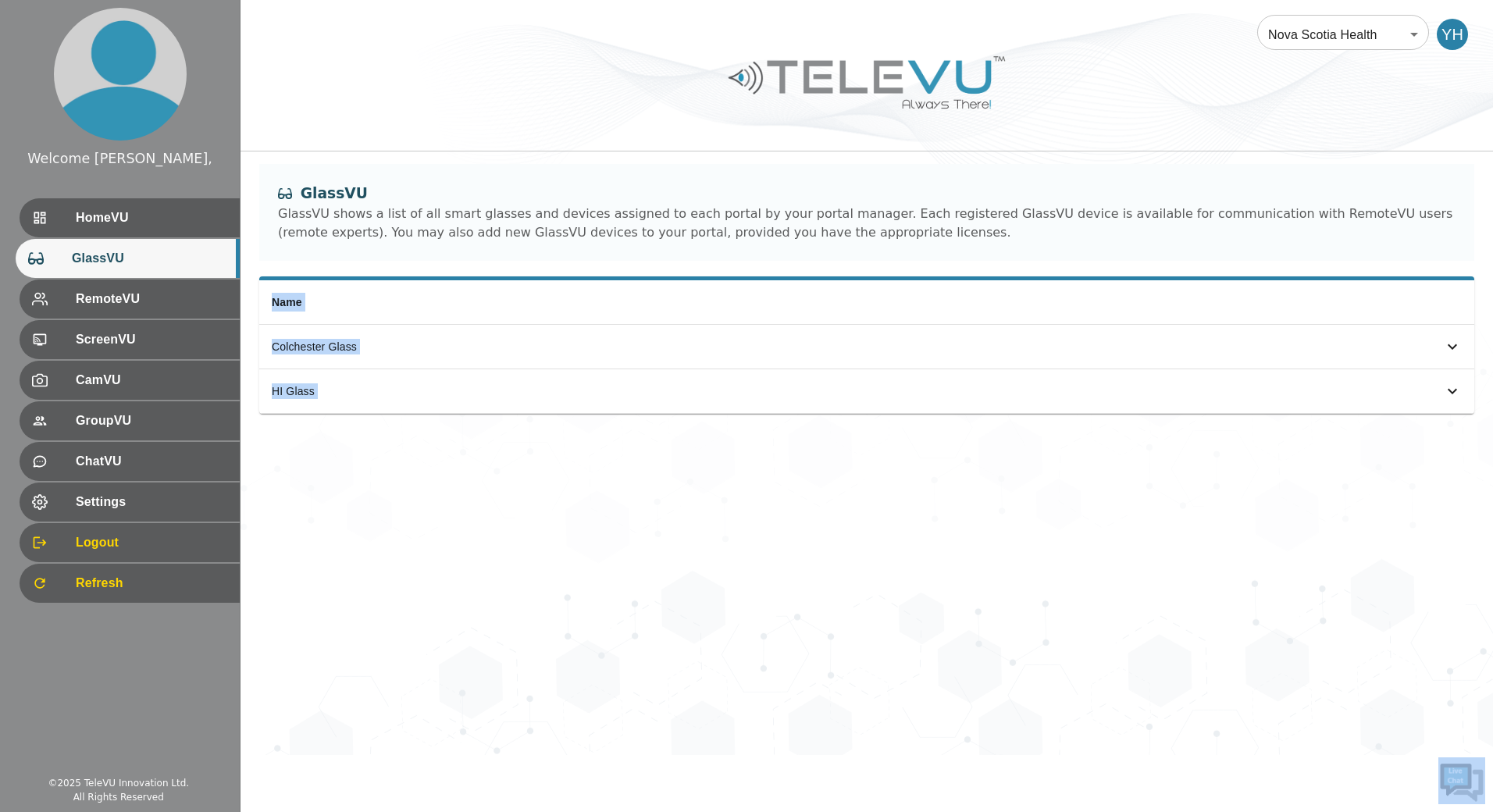
click at [1454, 390] on icon "simple table" at bounding box center [1453, 391] width 18 height 18
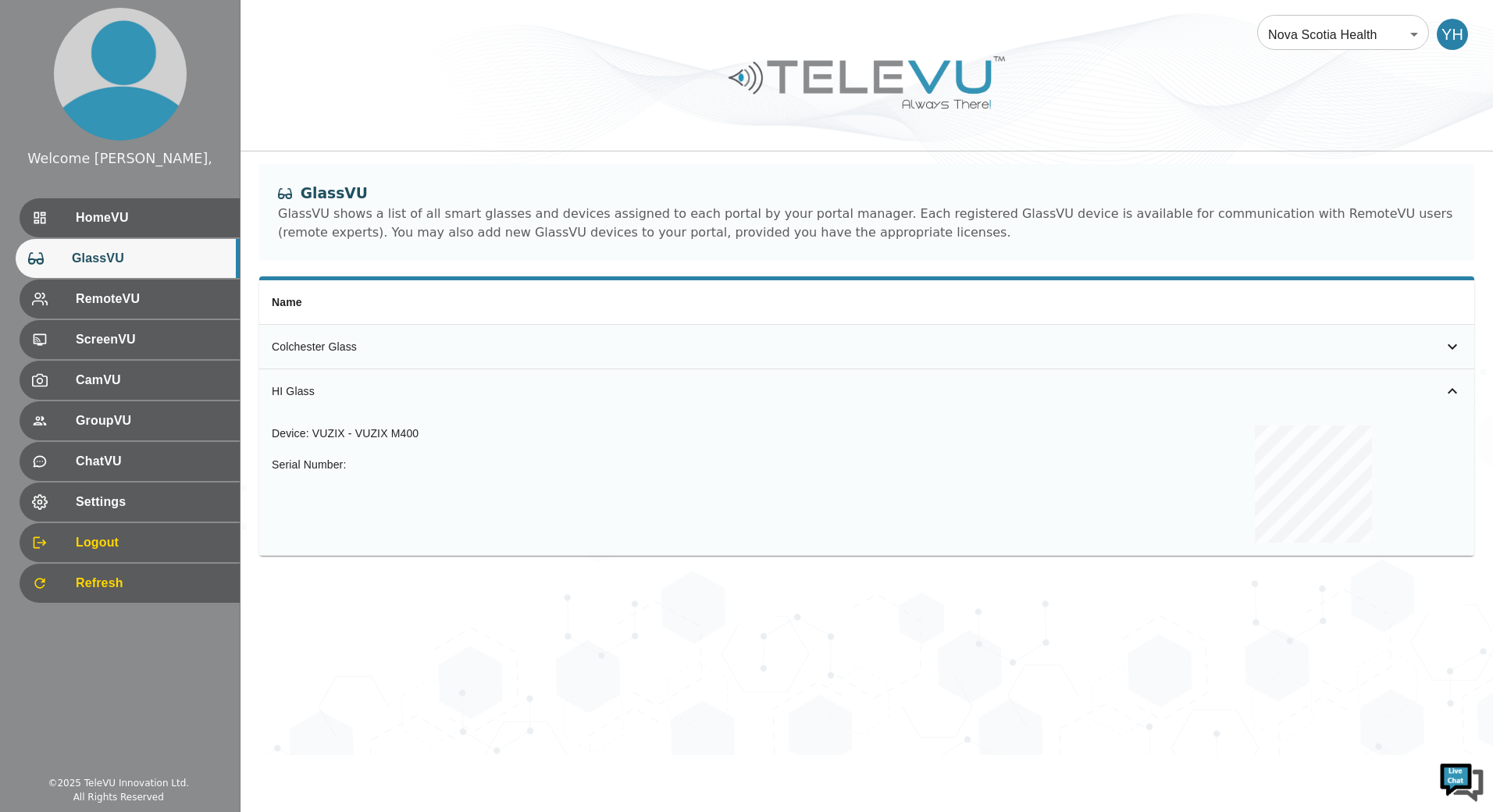
click at [1436, 347] on div "simple table" at bounding box center [1429, 346] width 66 height 18
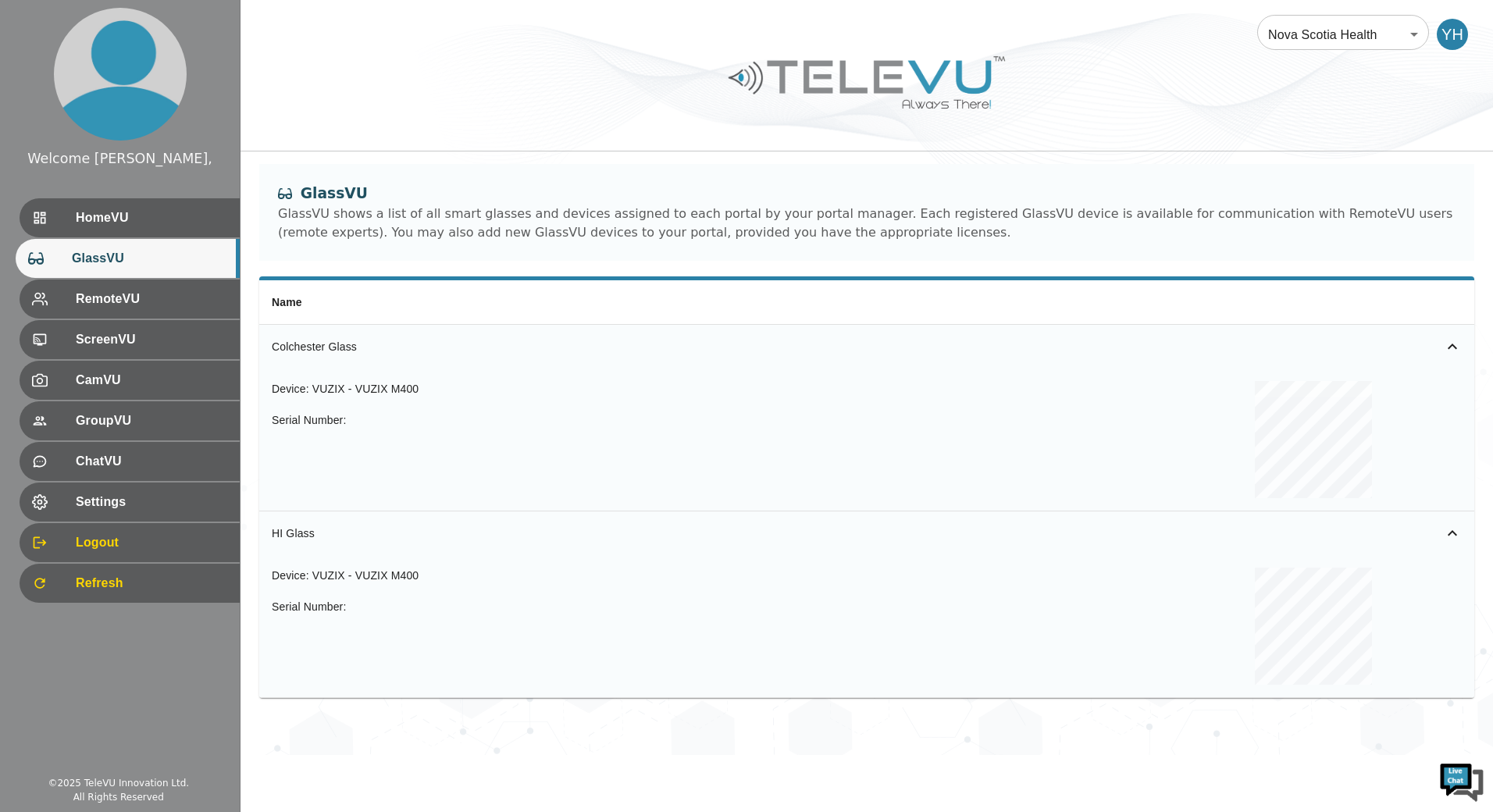
click at [1438, 335] on td "simple table" at bounding box center [1200, 346] width 548 height 43
click at [208, 325] on div "ScreenVU" at bounding box center [128, 340] width 224 height 39
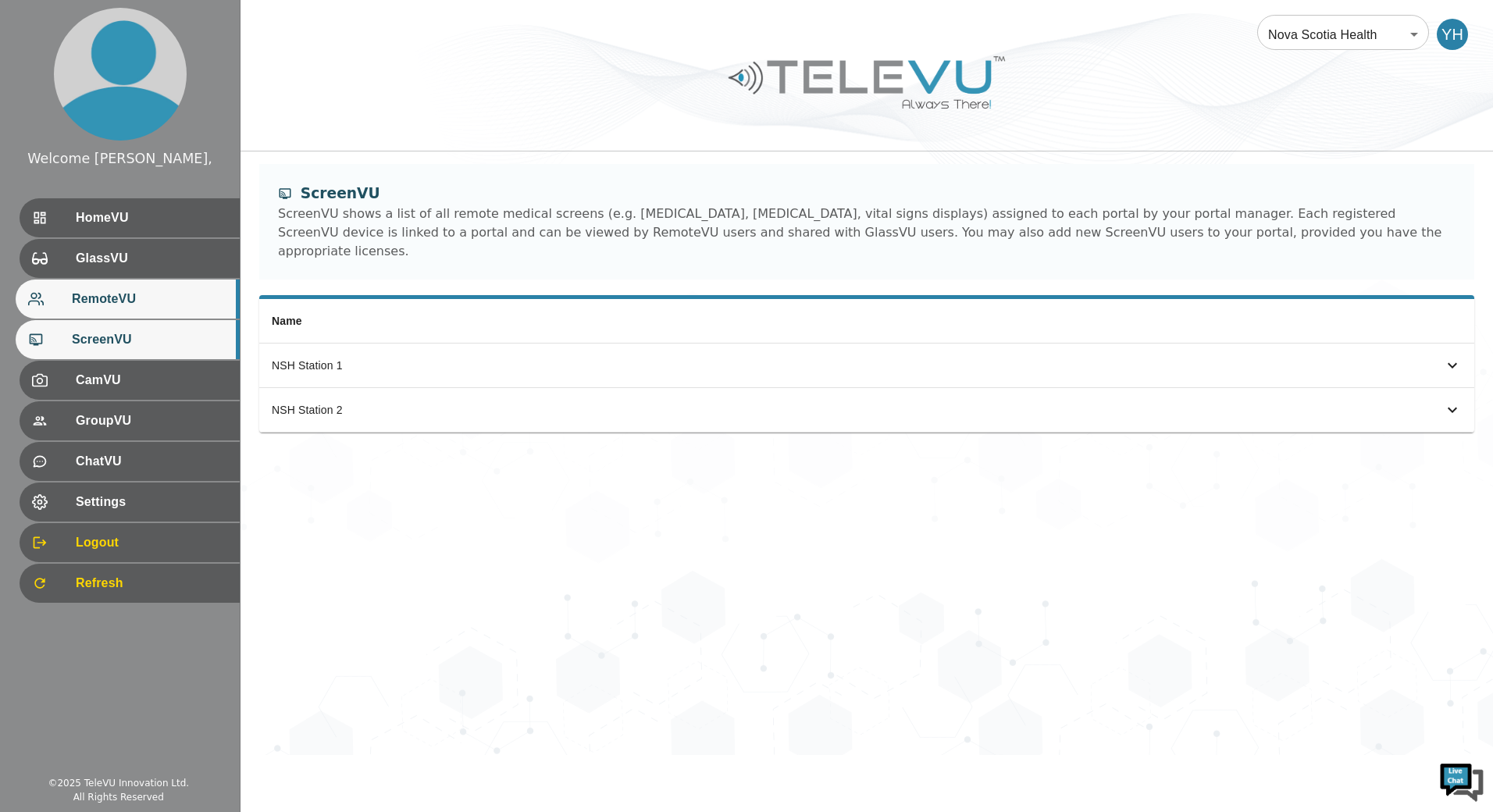
click at [204, 305] on span "RemoteVU" at bounding box center [149, 299] width 155 height 18
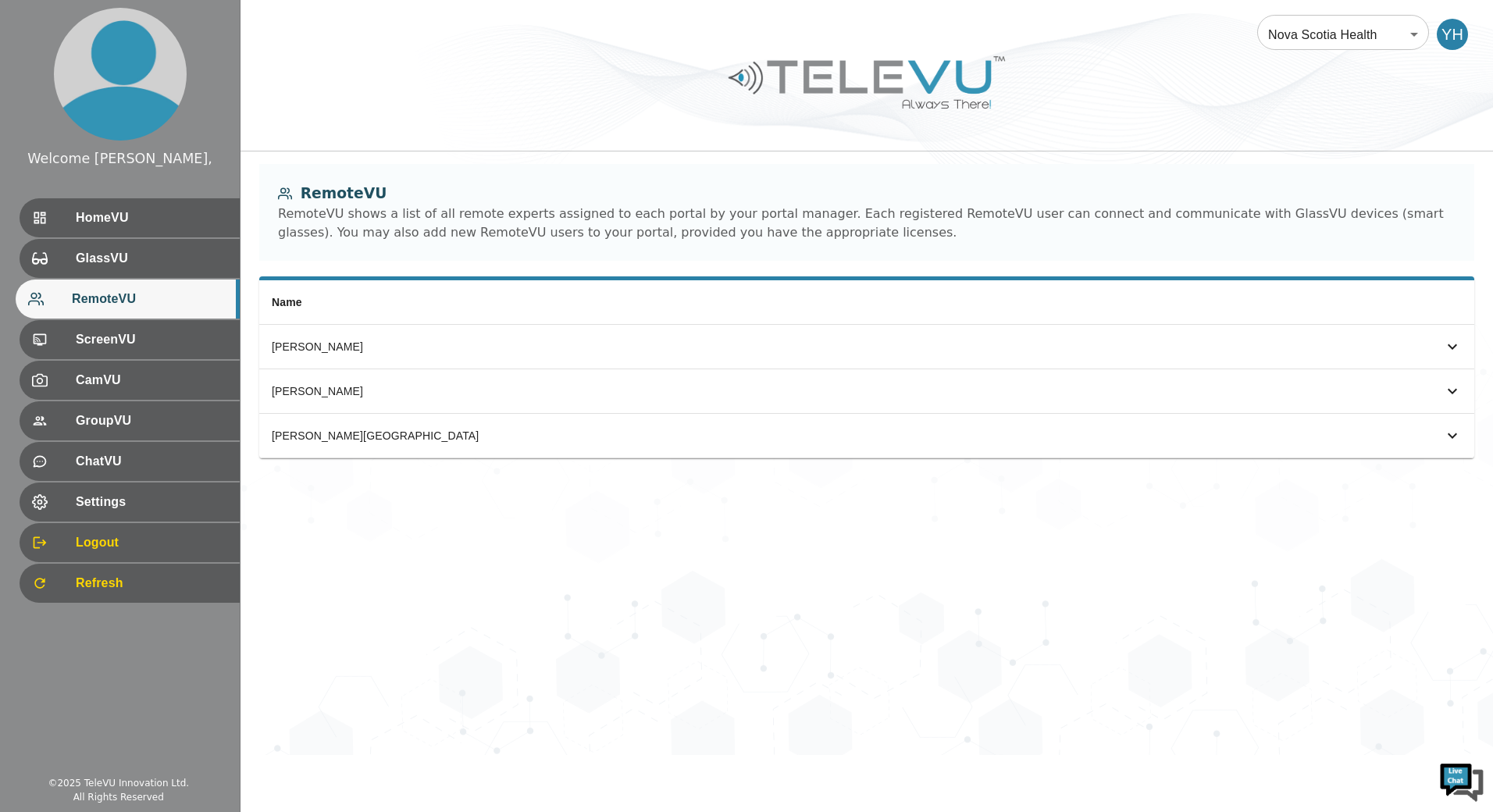
click at [396, 214] on div "RemoteVU shows a list of all remote experts assigned to each portal by your por…" at bounding box center [866, 223] width 1178 height 38
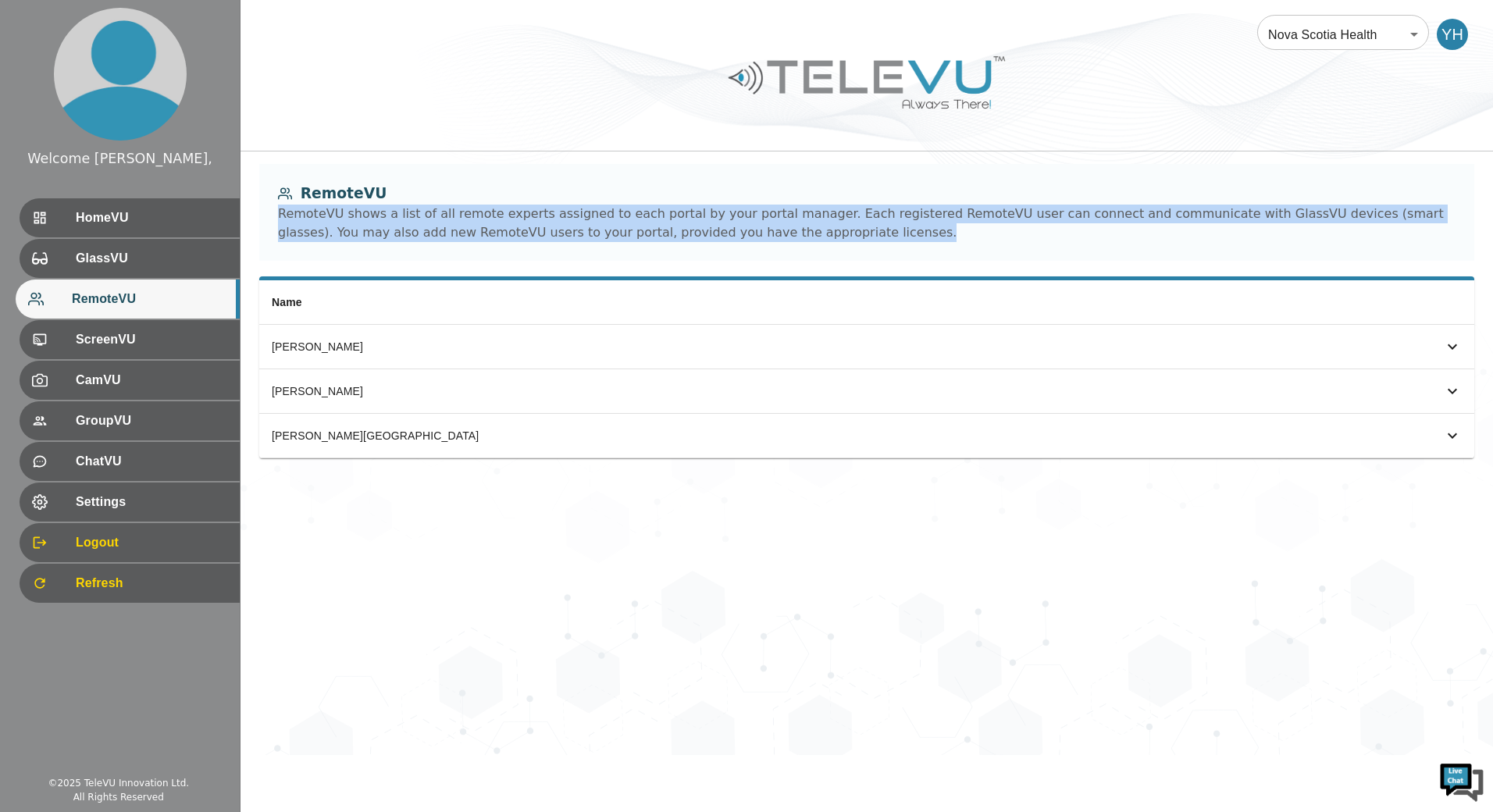
click at [396, 214] on div "RemoteVU shows a list of all remote experts assigned to each portal by your por…" at bounding box center [866, 223] width 1178 height 38
drag, startPoint x: 396, startPoint y: 214, endPoint x: 486, endPoint y: 229, distance: 91.2
click at [486, 229] on div "RemoteVU shows a list of all remote experts assigned to each portal by your por…" at bounding box center [866, 223] width 1178 height 38
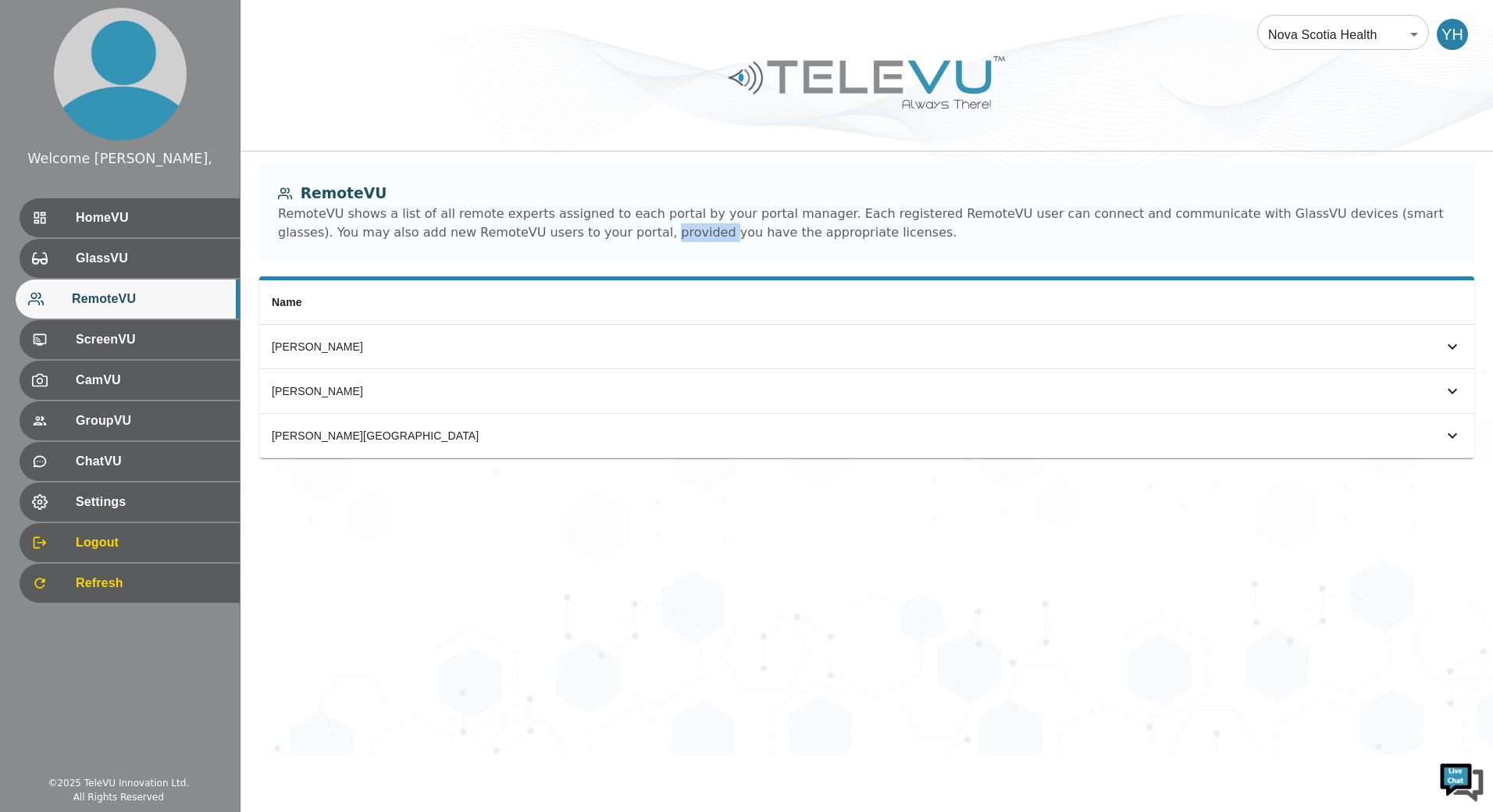
click at [486, 229] on div "RemoteVU shows a list of all remote experts assigned to each portal by your por…" at bounding box center [866, 223] width 1178 height 38
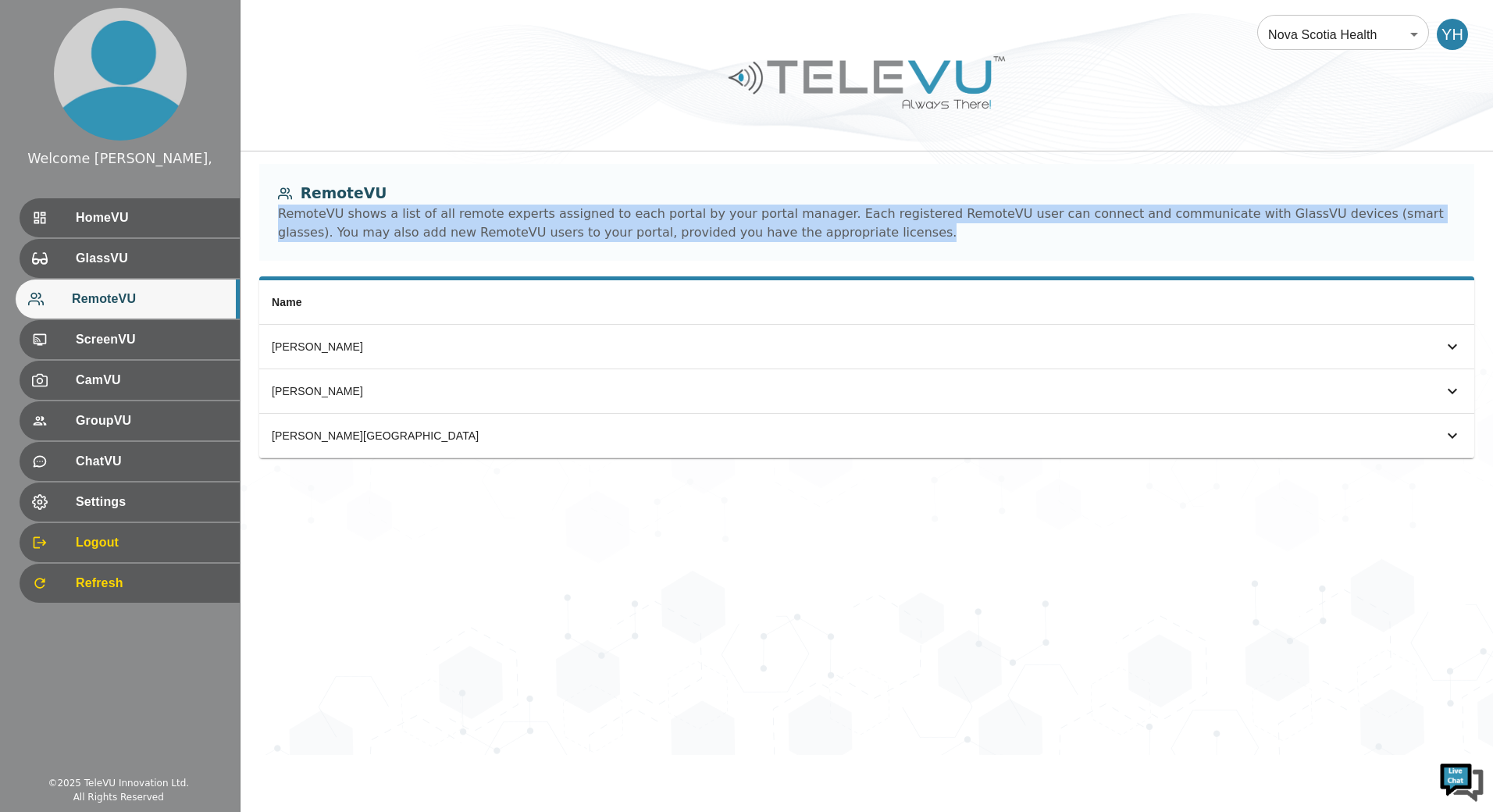
click at [486, 229] on div "RemoteVU shows a list of all remote experts assigned to each portal by your por…" at bounding box center [866, 223] width 1178 height 38
drag, startPoint x: 486, startPoint y: 229, endPoint x: 541, endPoint y: 275, distance: 71.7
click at [541, 275] on div "RemoteVU RemoteVU shows a list of all remote experts assigned to each portal by…" at bounding box center [866, 220] width 1253 height 113
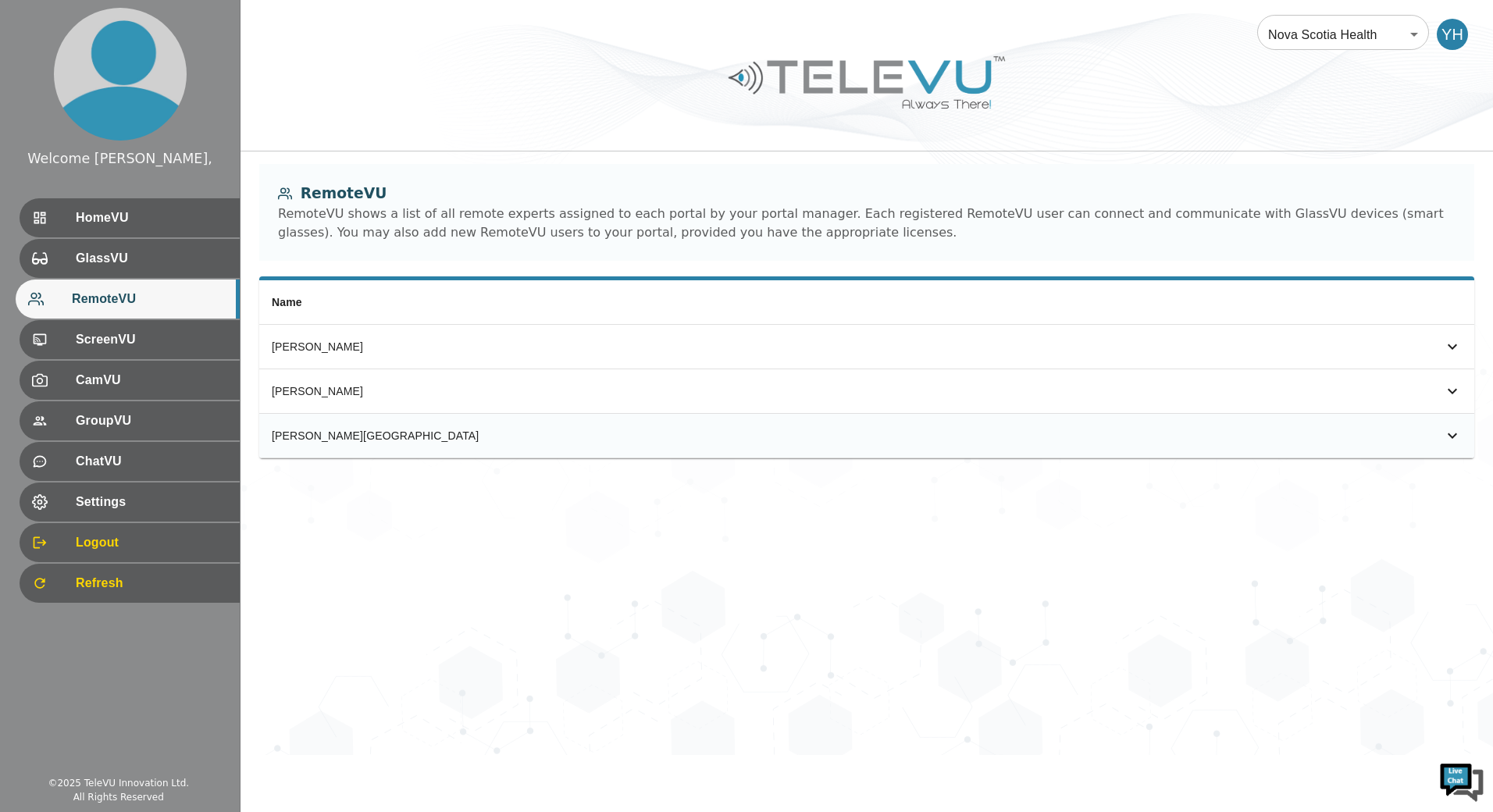
click at [1442, 422] on td "simple table" at bounding box center [1304, 436] width 341 height 44
click at [1452, 429] on icon "simple table" at bounding box center [1453, 436] width 18 height 18
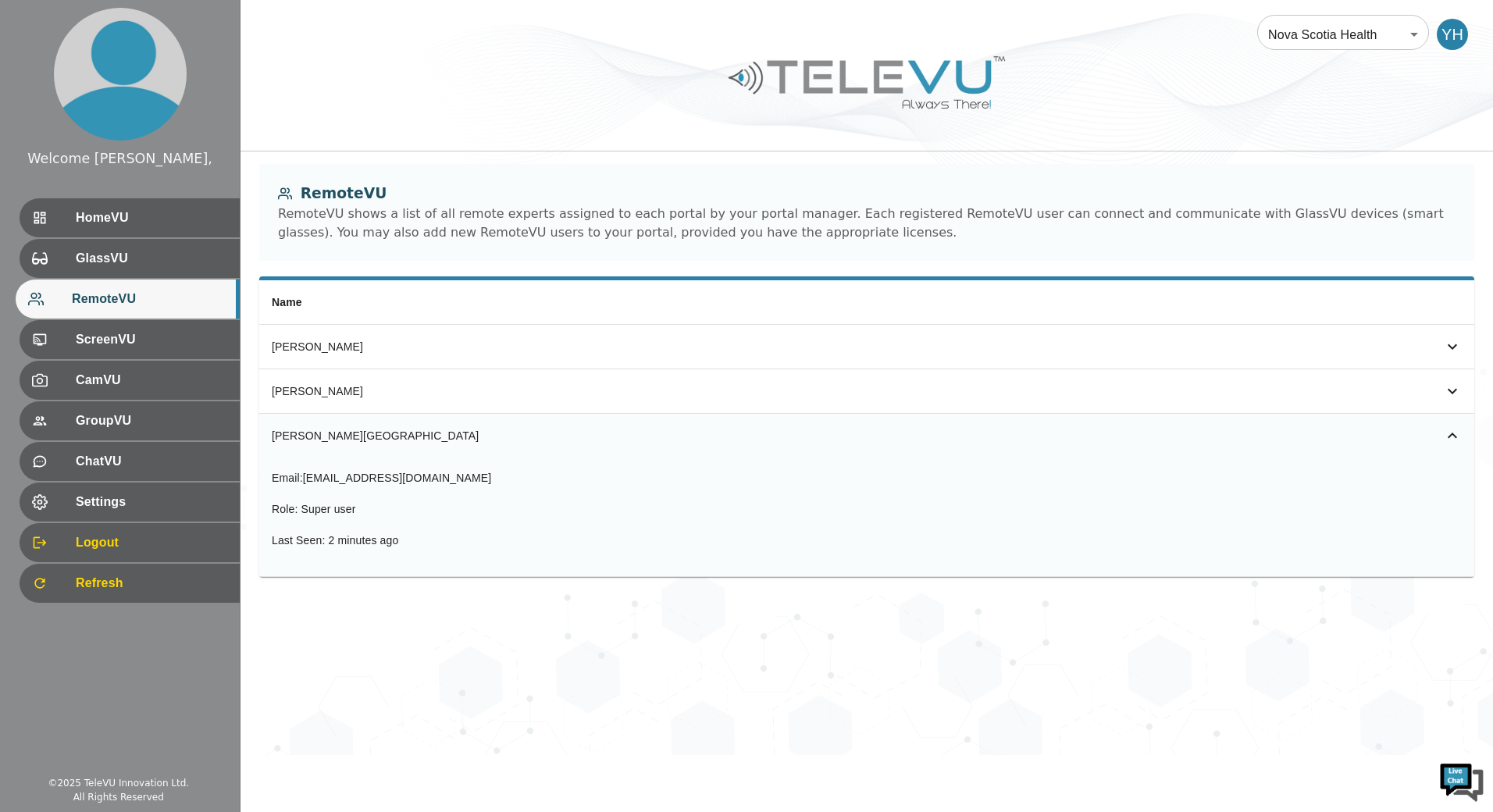
click at [1452, 429] on icon "simple table" at bounding box center [1453, 436] width 18 height 18
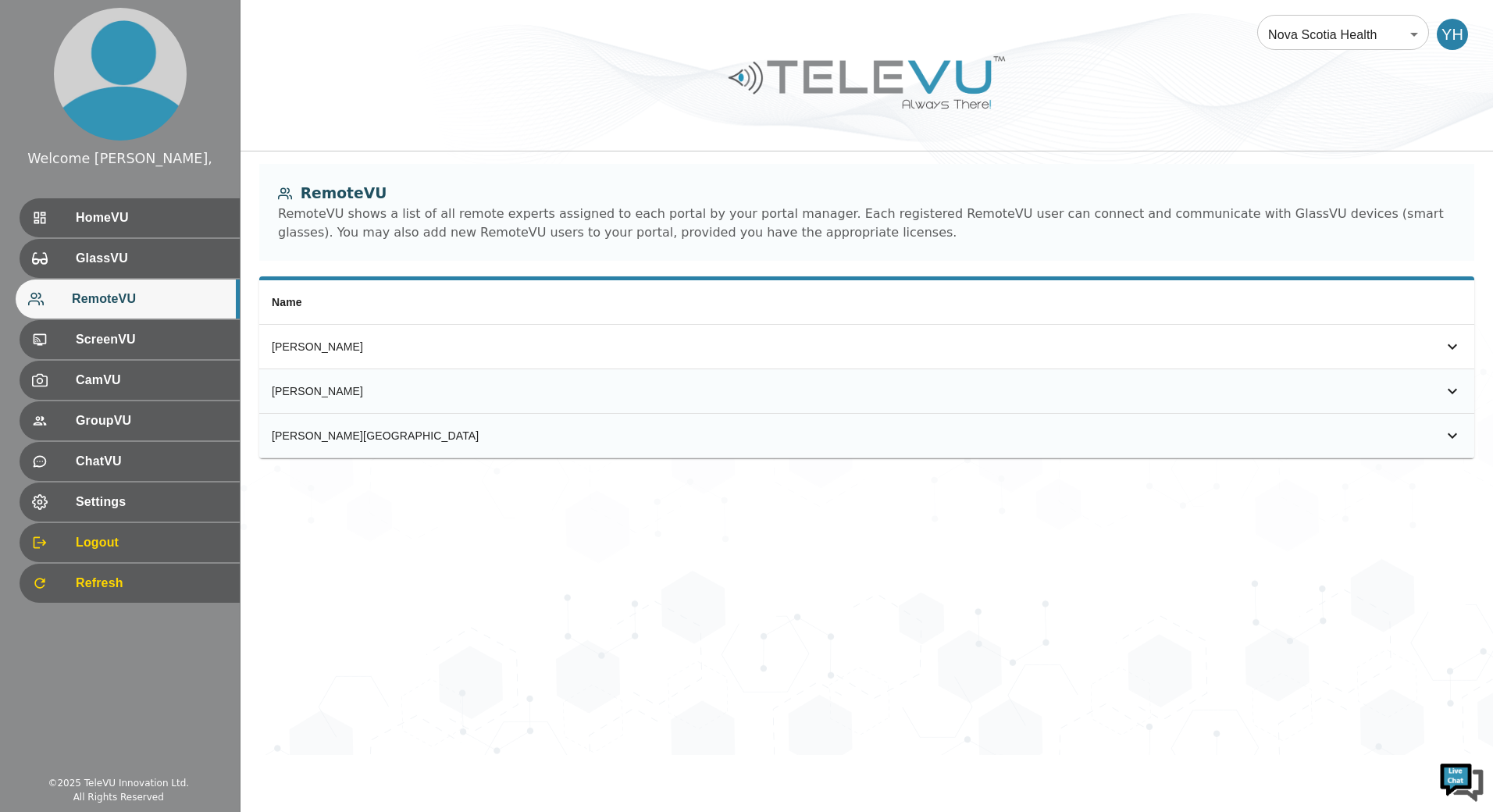
click at [1447, 396] on icon "simple table" at bounding box center [1453, 391] width 18 height 18
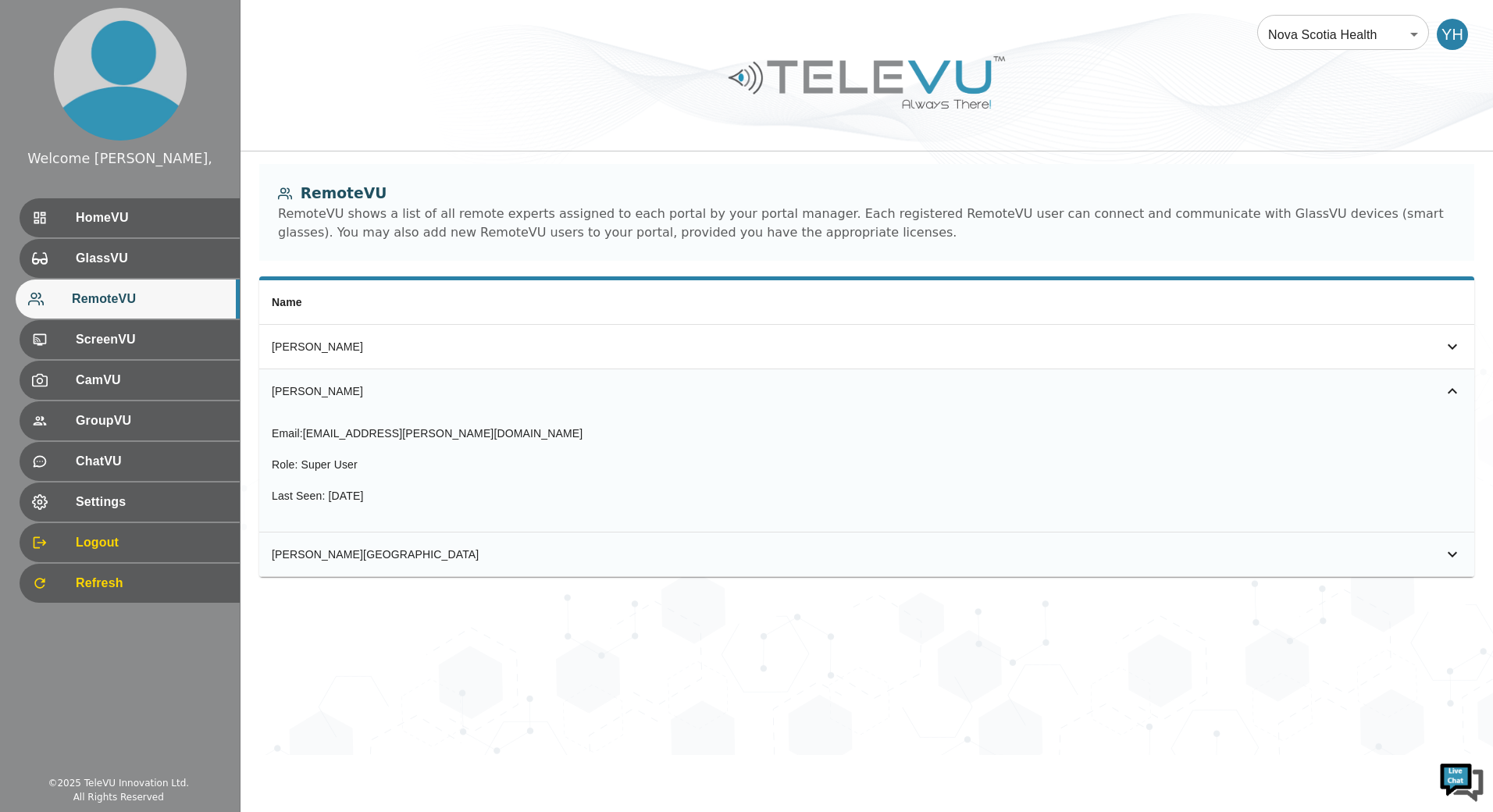
click at [1448, 381] on td "simple table" at bounding box center [1304, 391] width 341 height 43
click at [1454, 345] on icon "simple table" at bounding box center [1453, 346] width 18 height 18
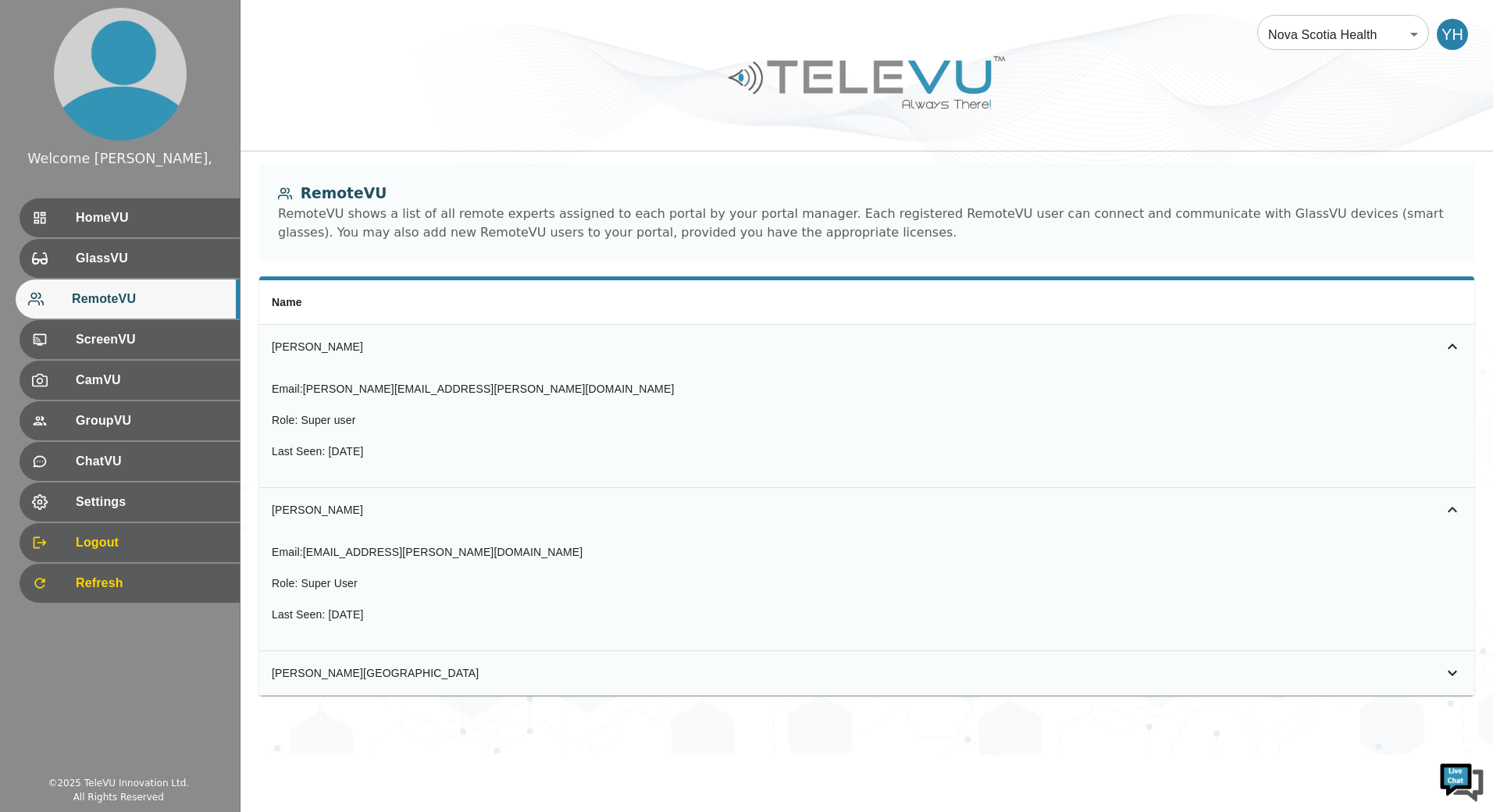
click at [1455, 378] on td "Email : scott.libadia@nshealth.ca Role : Super user Last Seen : 5 days ago" at bounding box center [867, 428] width 1215 height 119
click at [108, 225] on span "HomeVU" at bounding box center [149, 218] width 155 height 18
